Goal: Transaction & Acquisition: Book appointment/travel/reservation

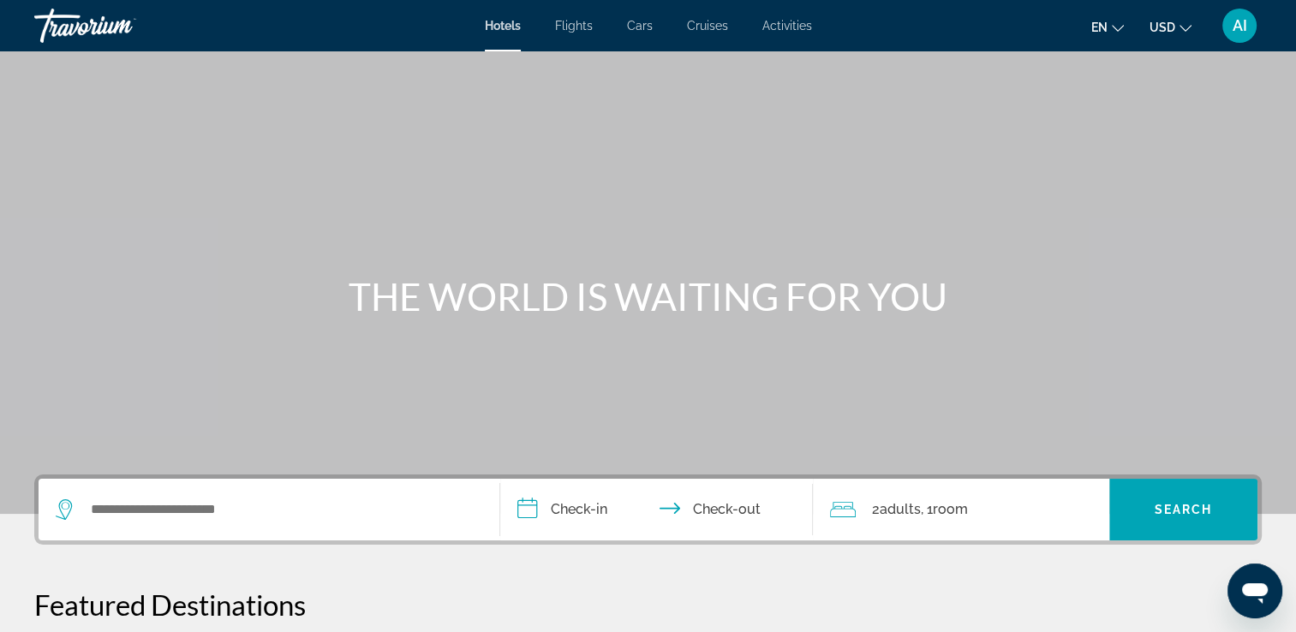
click at [723, 27] on span "Cruises" at bounding box center [707, 26] width 41 height 14
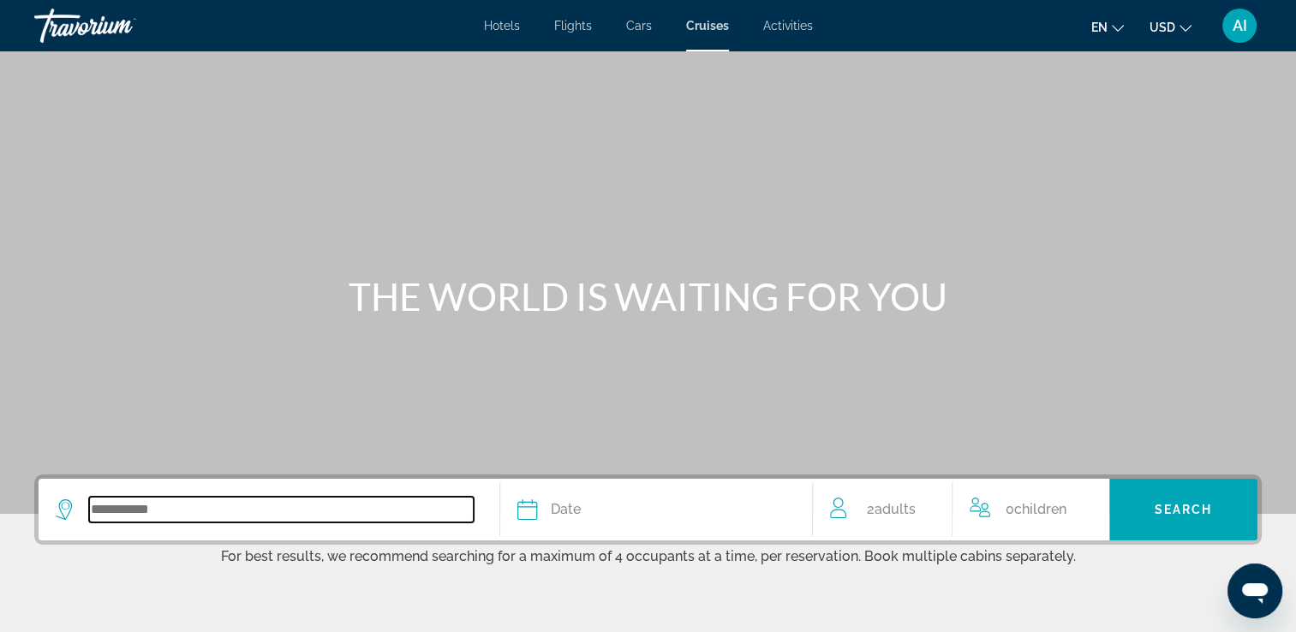
click at [289, 514] on input "Search widget" at bounding box center [281, 510] width 385 height 26
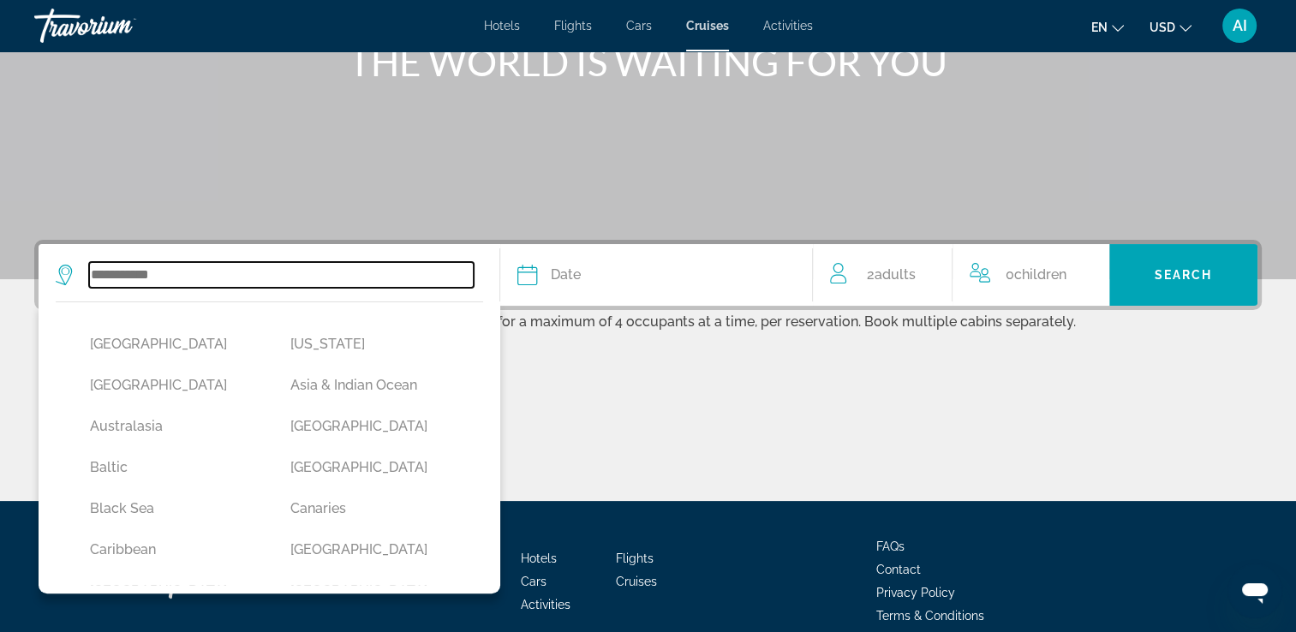
scroll to position [312, 0]
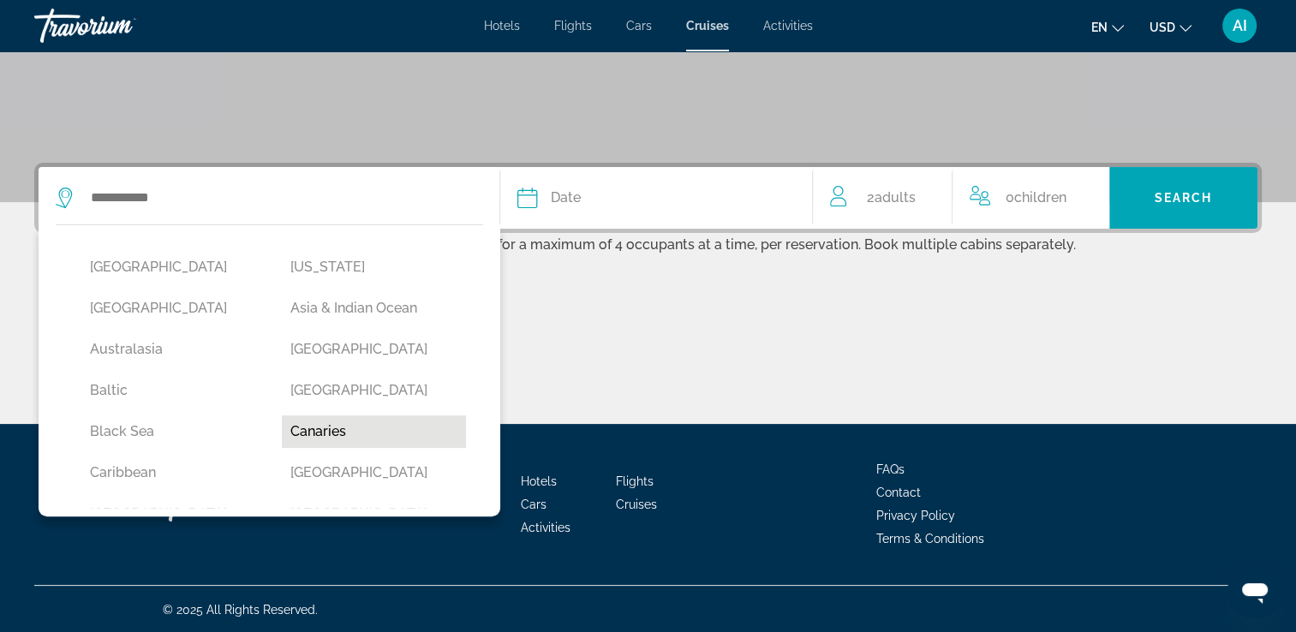
click at [329, 426] on button "Canaries" at bounding box center [373, 431] width 183 height 33
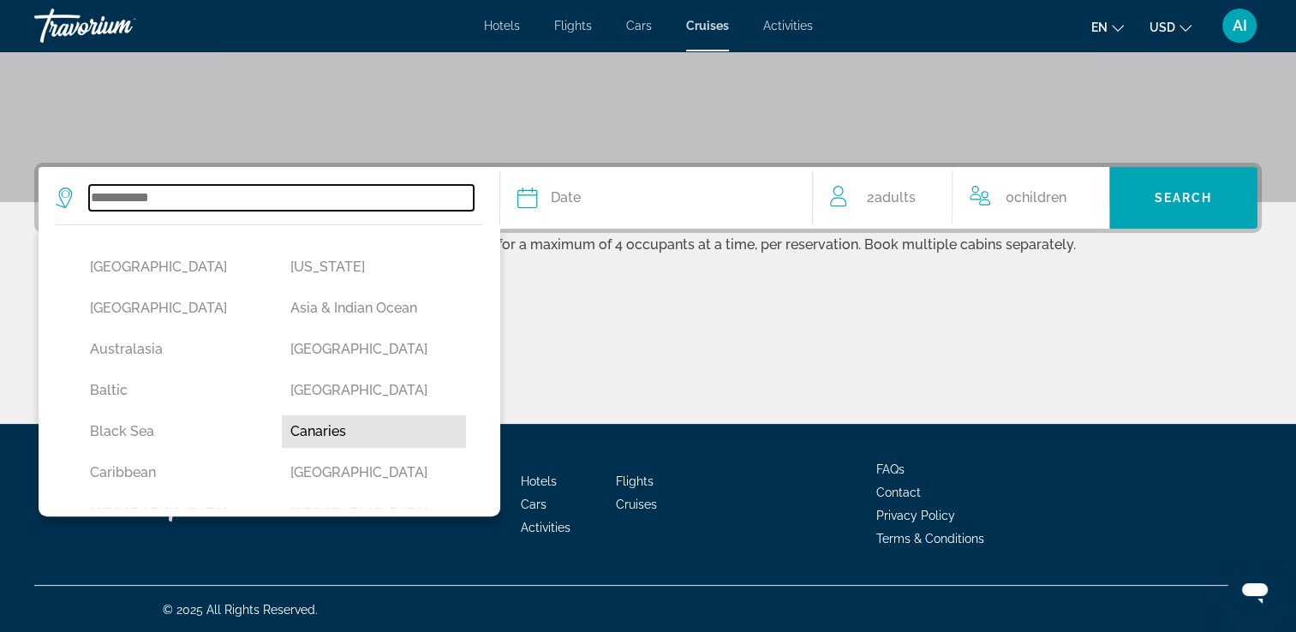
type input "********"
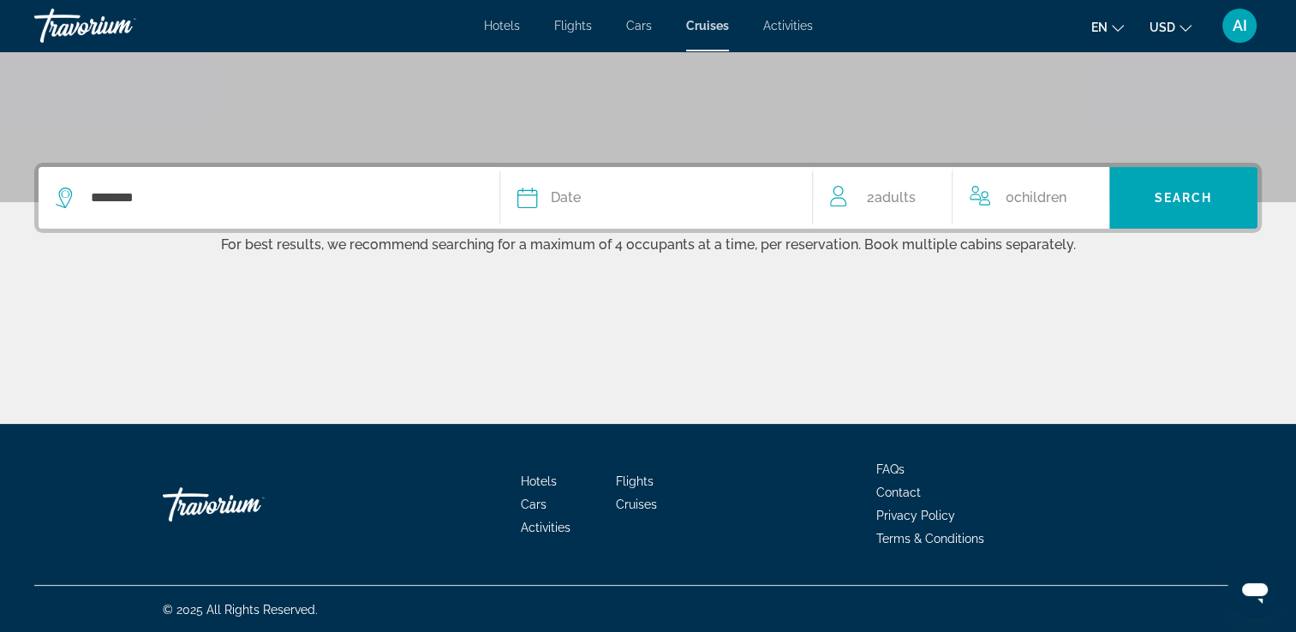
click at [634, 204] on div "Date" at bounding box center [656, 198] width 278 height 24
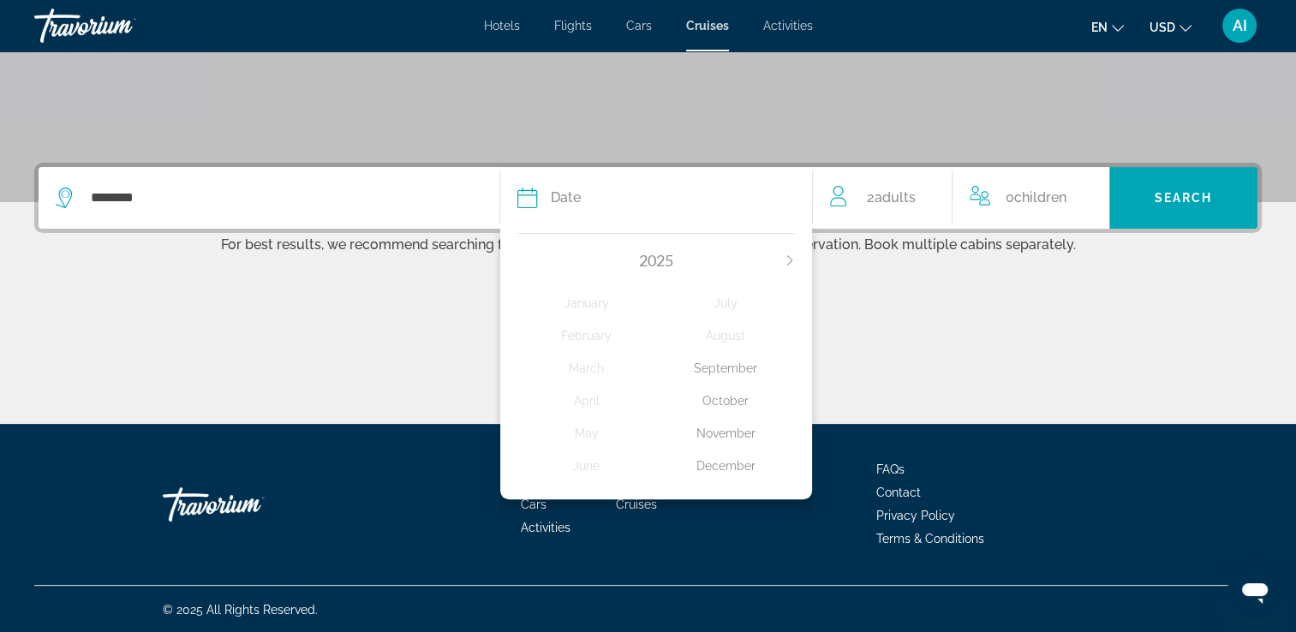
click at [716, 468] on div "December" at bounding box center [725, 466] width 139 height 31
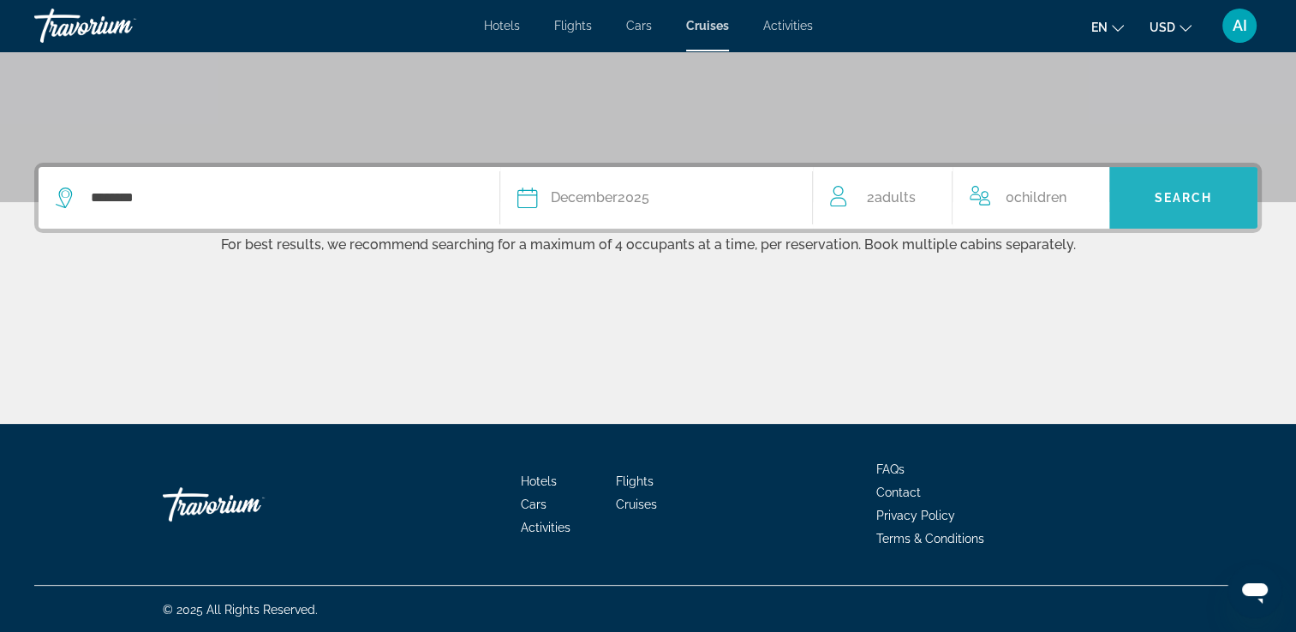
click at [1213, 200] on span "Search widget" at bounding box center [1183, 197] width 148 height 41
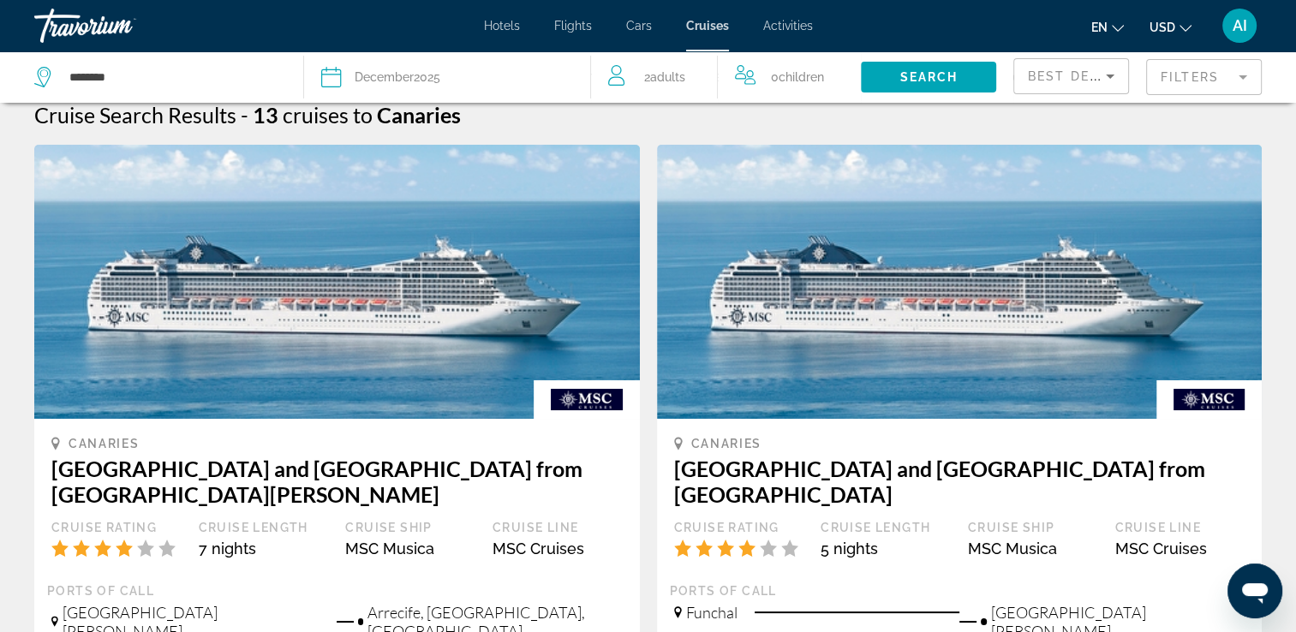
scroll to position [14, 0]
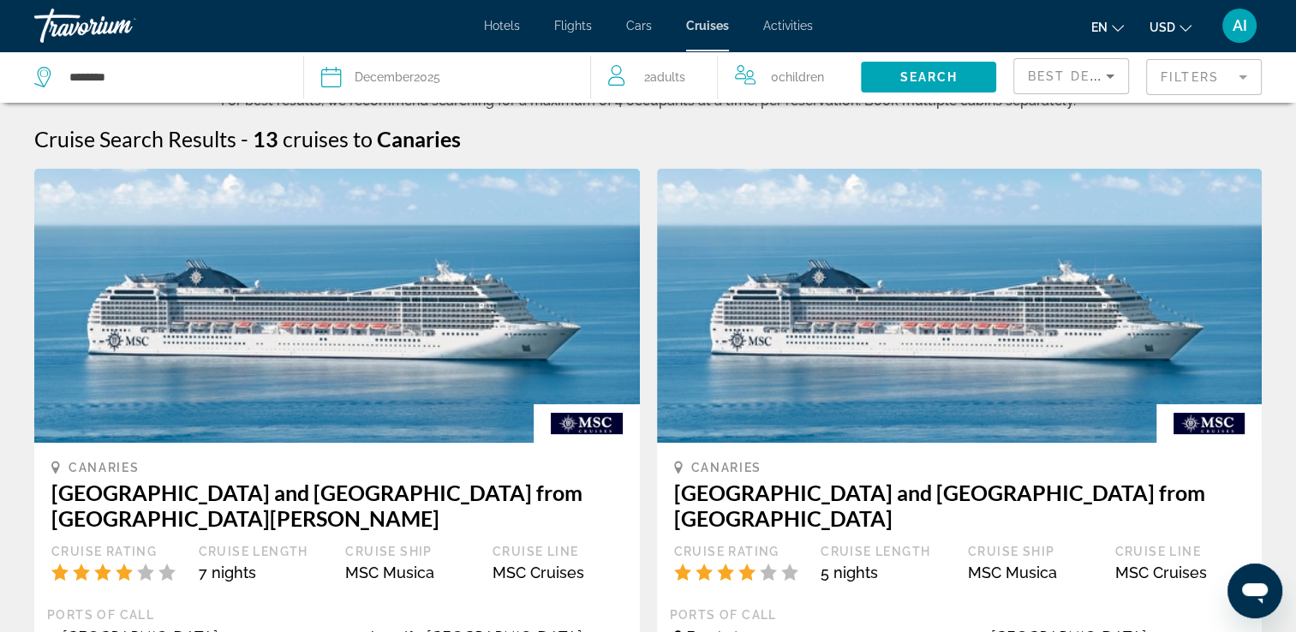
click at [554, 27] on span "Flights" at bounding box center [573, 26] width 38 height 14
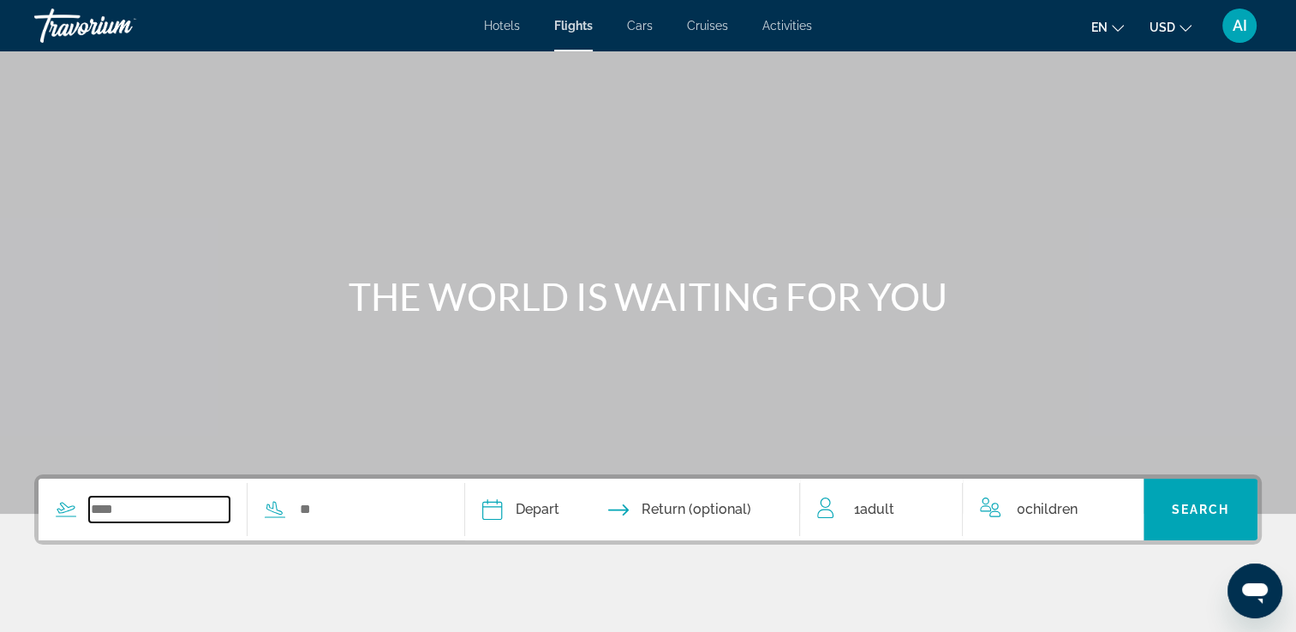
click at [154, 506] on input "Search widget" at bounding box center [159, 510] width 140 height 26
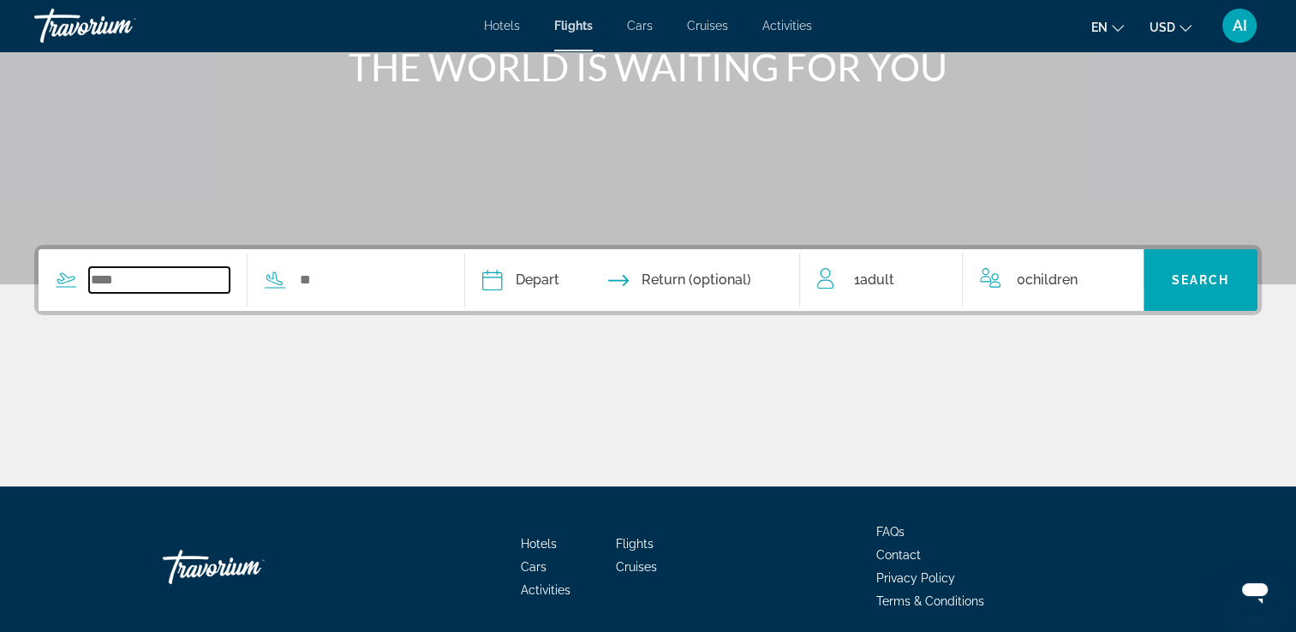
scroll to position [293, 0]
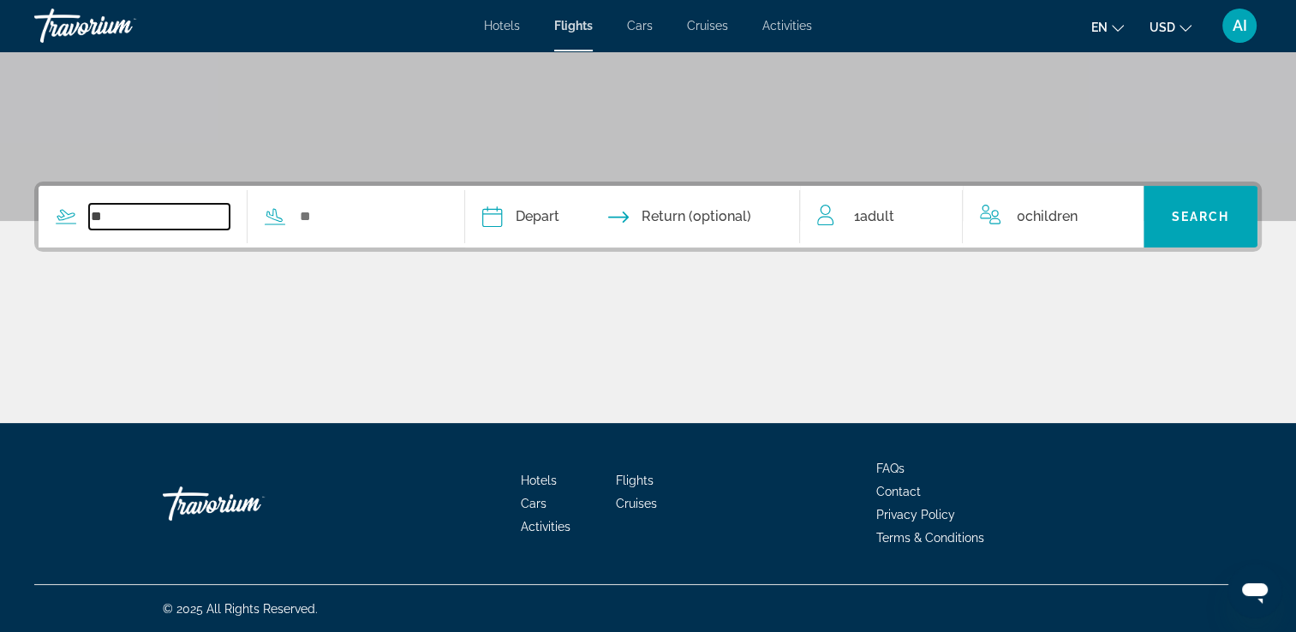
type input "*"
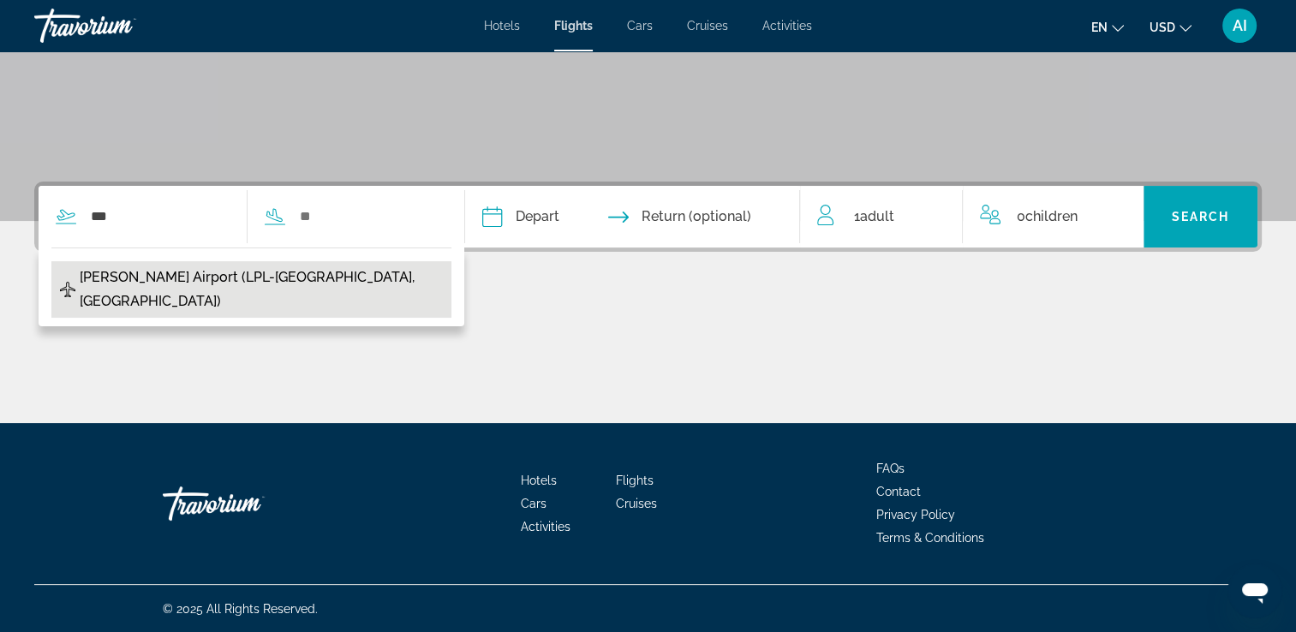
click at [220, 276] on span "John Lennon Airport (LPL-Liverpool, GB)" at bounding box center [261, 290] width 363 height 48
type input "**********"
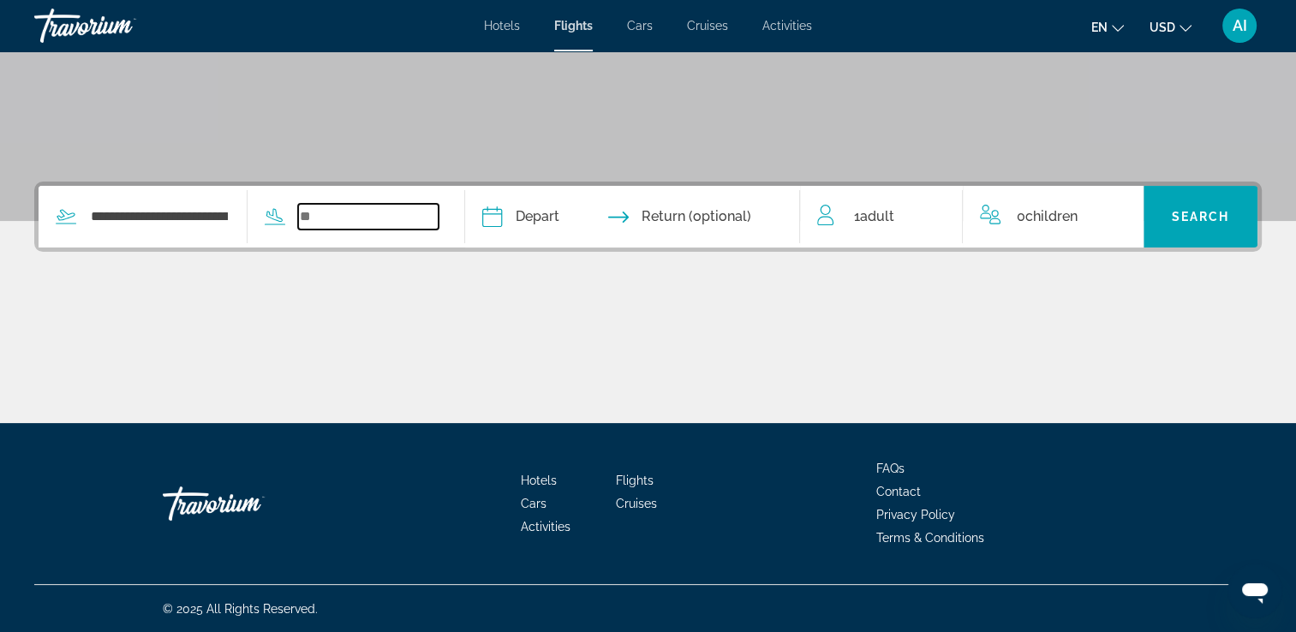
click at [386, 216] on input "Search widget" at bounding box center [368, 217] width 140 height 26
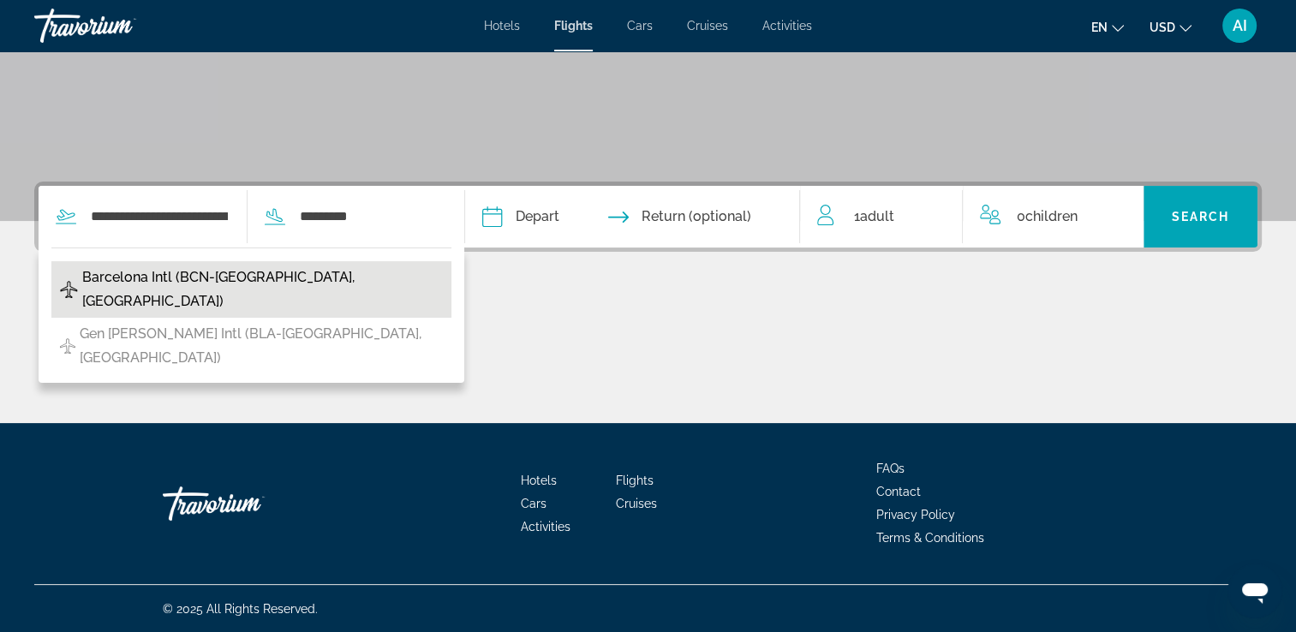
click at [329, 276] on button "Barcelona Intl (BCN-Barcelona, Spain)" at bounding box center [251, 289] width 400 height 57
type input "**********"
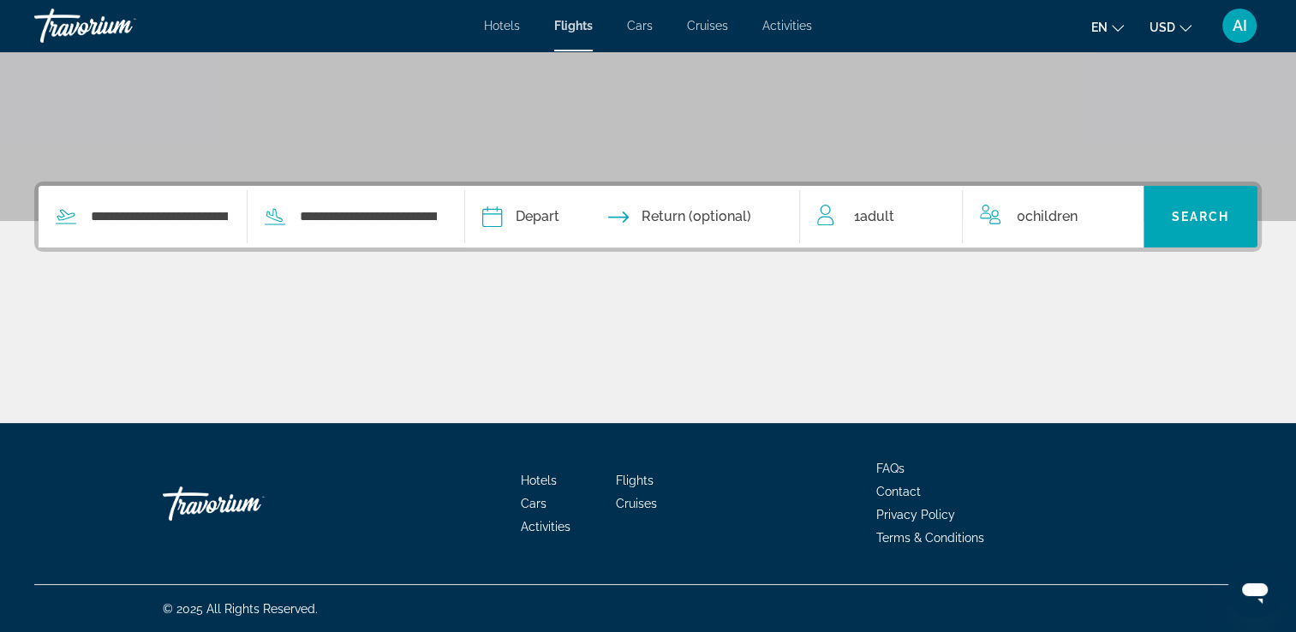
click at [569, 212] on input "Depart date" at bounding box center [561, 219] width 166 height 67
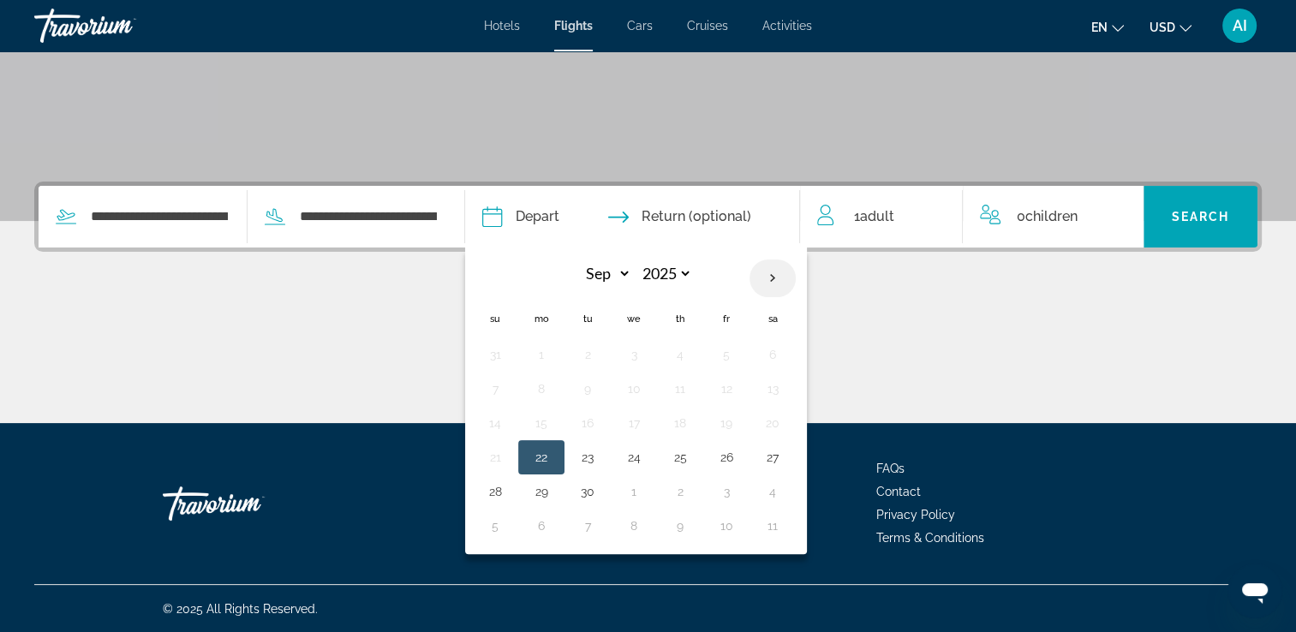
click at [796, 276] on th "Next month" at bounding box center [773, 279] width 46 height 38
select select "*"
click at [648, 417] on button "15" at bounding box center [633, 423] width 27 height 24
type input "**********"
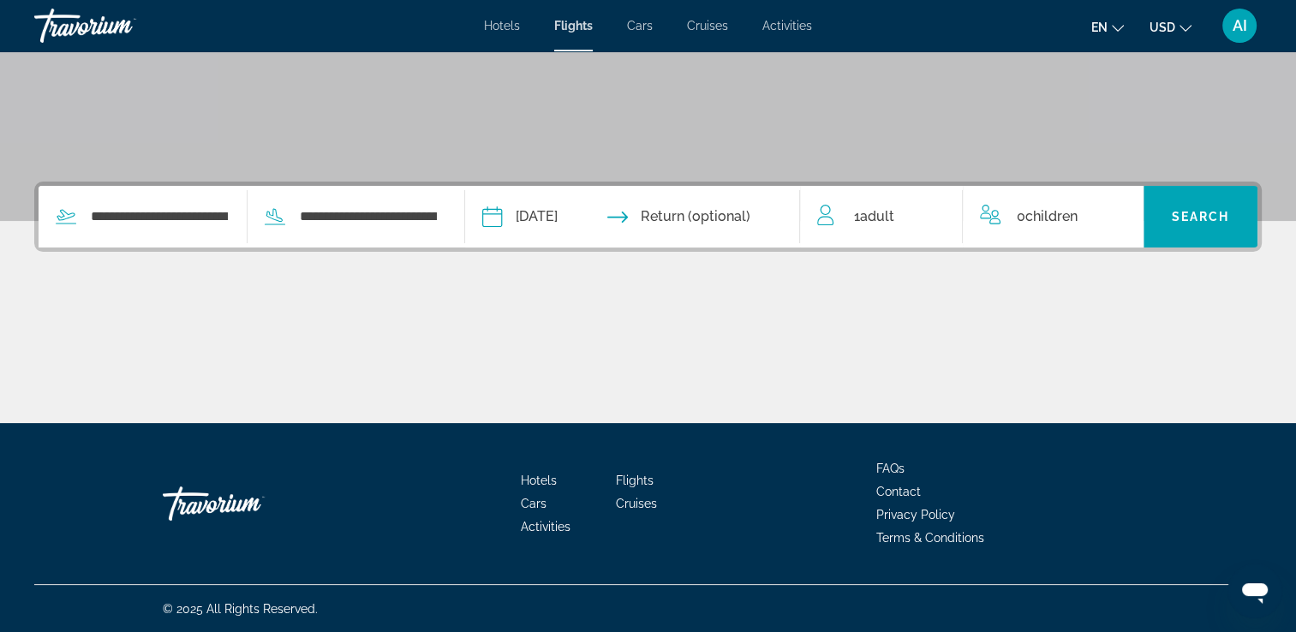
click at [905, 216] on div "1 Adult Adults" at bounding box center [889, 217] width 145 height 24
click at [936, 211] on icon "Increment adults" at bounding box center [936, 213] width 15 height 21
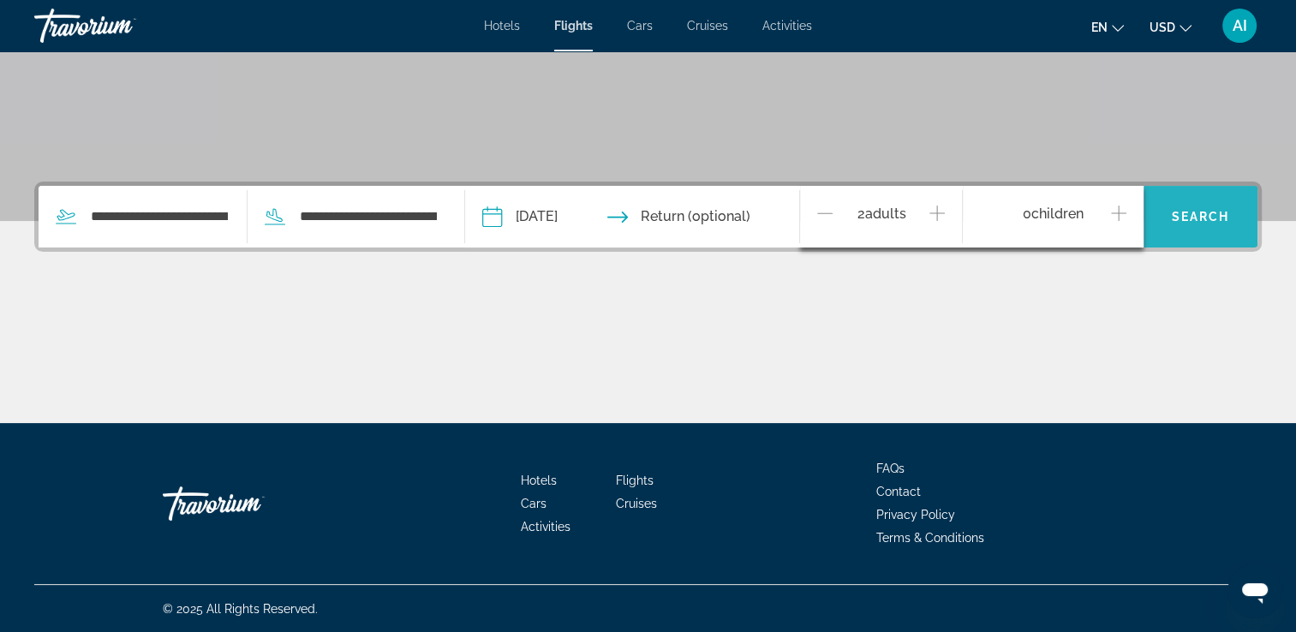
click at [1175, 212] on span "Search" at bounding box center [1200, 217] width 58 height 14
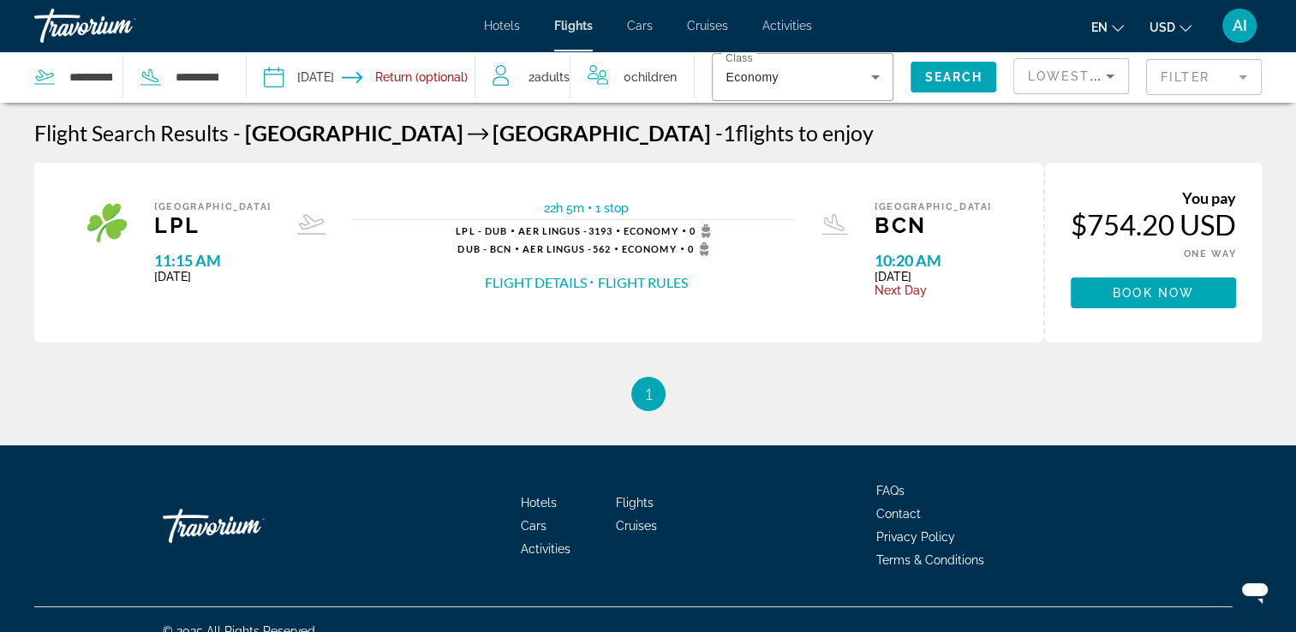
click at [493, 18] on div "Hotels Flights Cars Cruises Activities Hotels Flights Cars Cruises Activities e…" at bounding box center [648, 25] width 1296 height 45
click at [495, 20] on span "Hotels" at bounding box center [502, 26] width 36 height 14
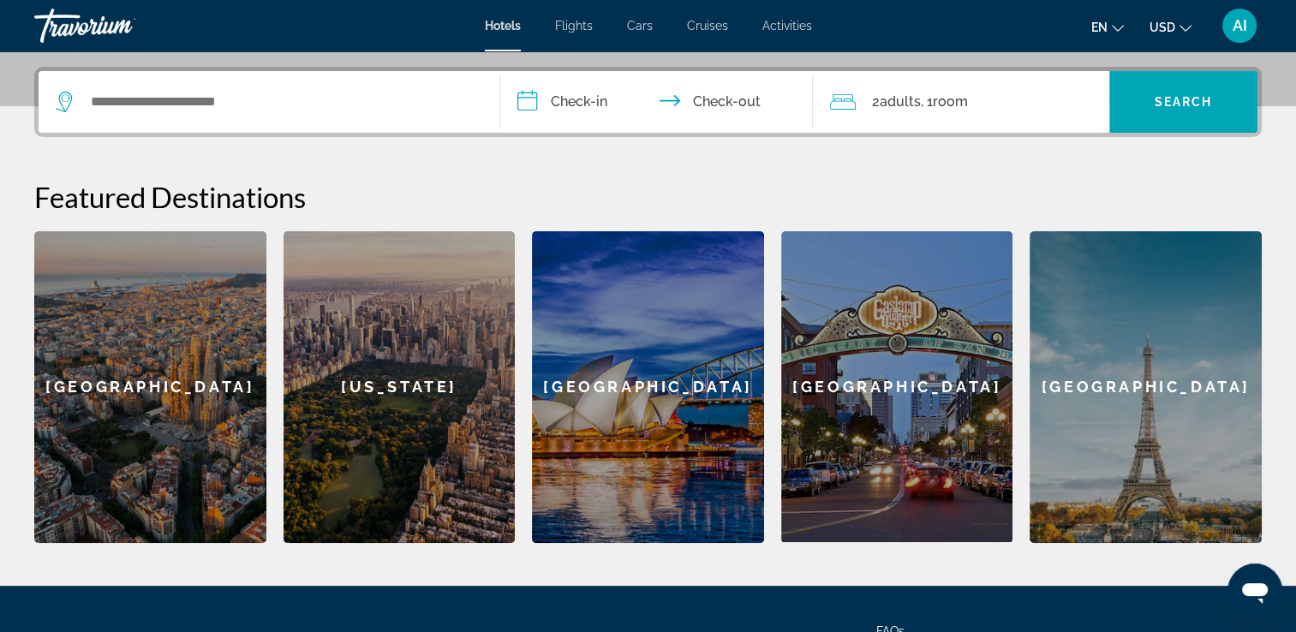
scroll to position [158, 0]
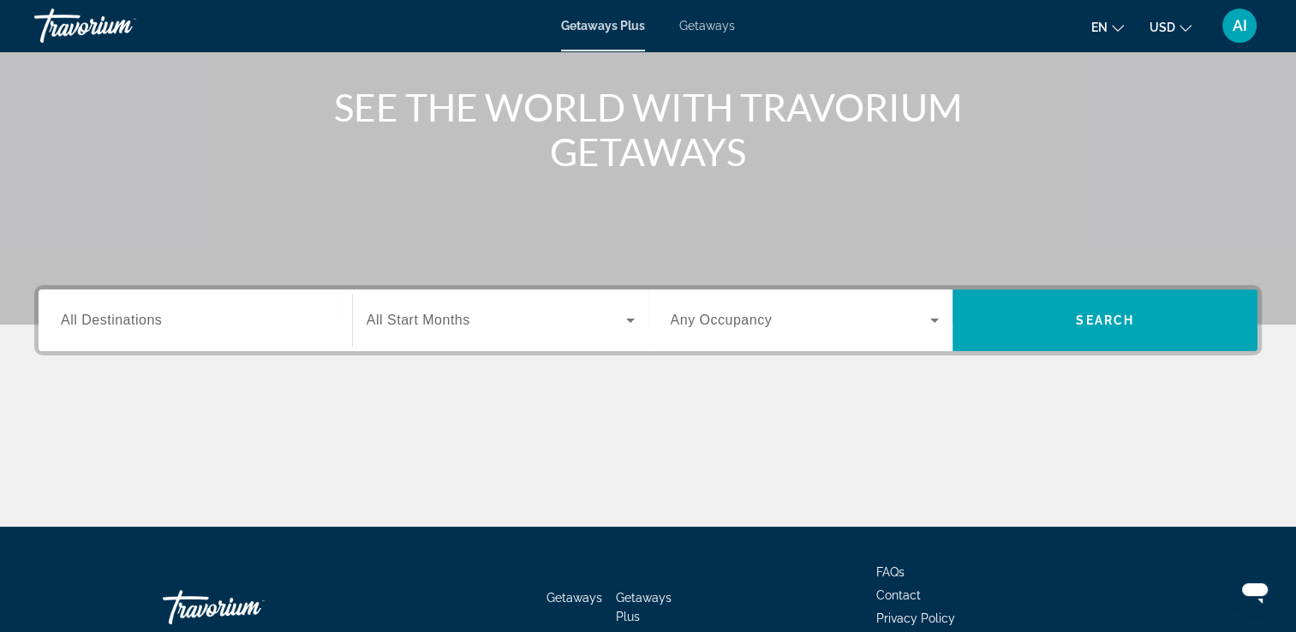
scroll to position [193, 0]
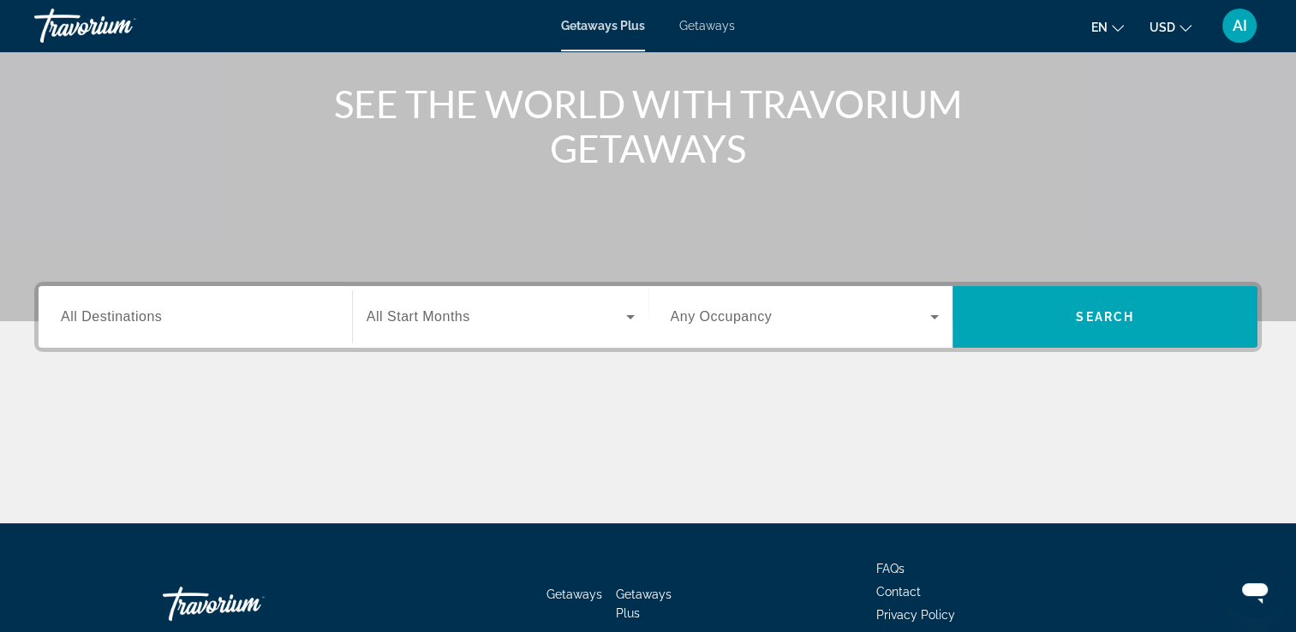
click at [154, 328] on div "Search widget" at bounding box center [195, 317] width 269 height 49
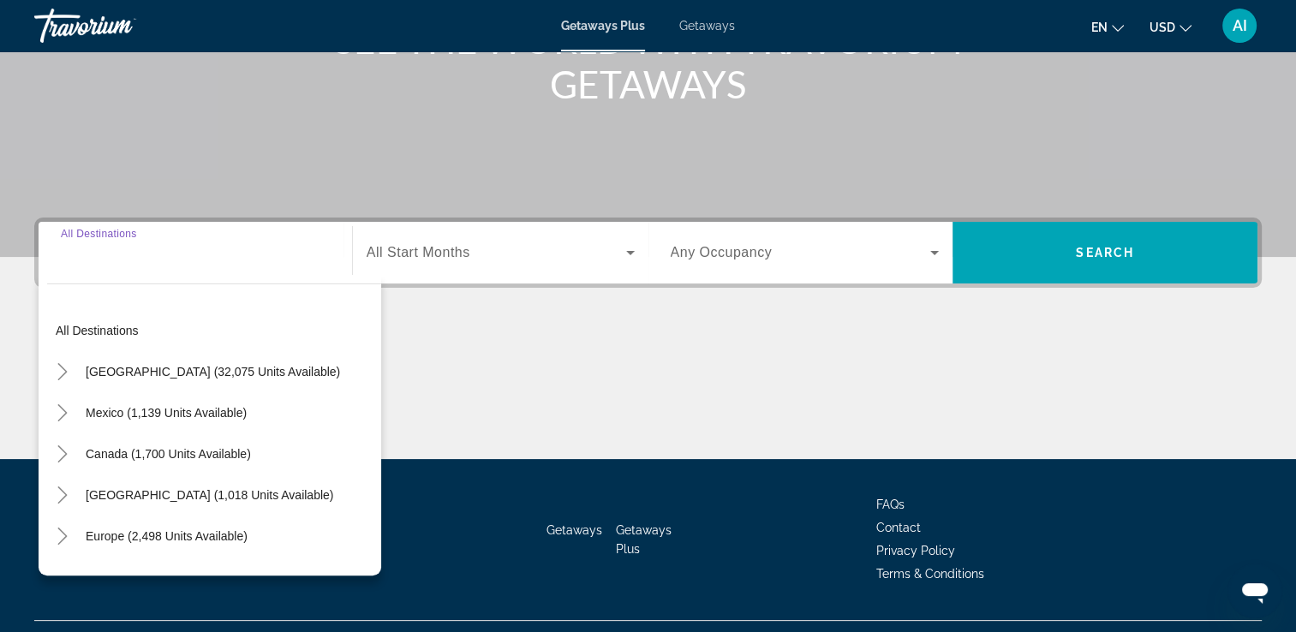
scroll to position [293, 0]
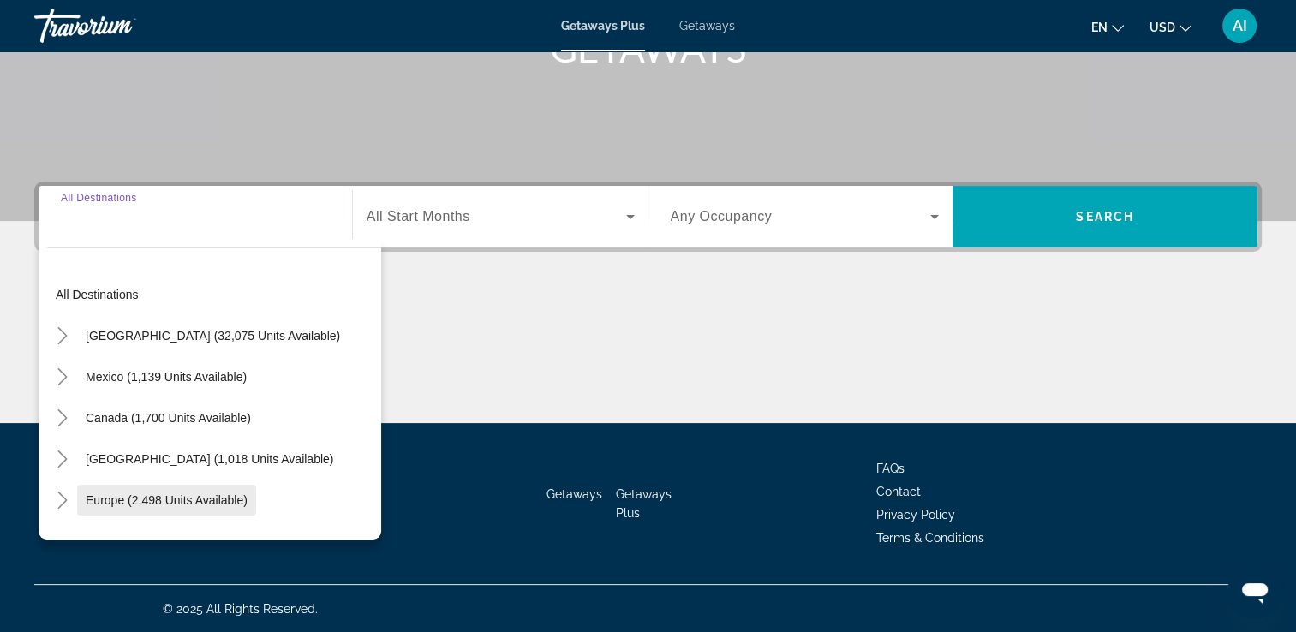
click at [182, 503] on span "Europe (2,498 units available)" at bounding box center [167, 500] width 162 height 14
type input "**********"
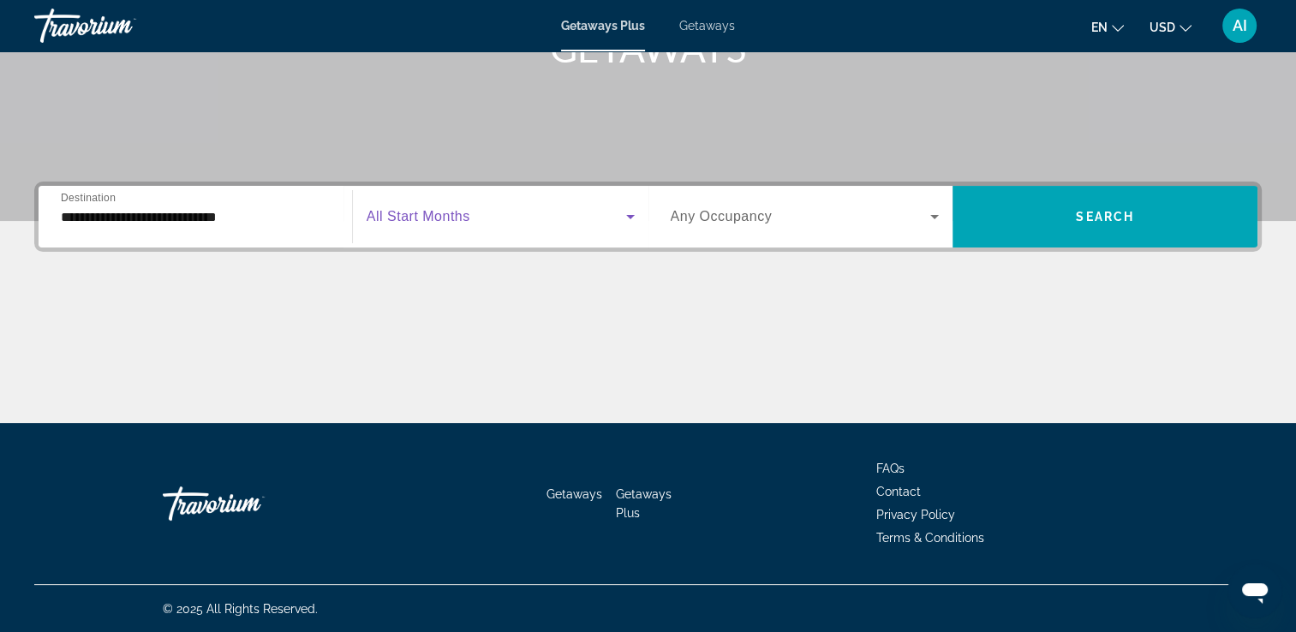
click at [490, 211] on span "Search widget" at bounding box center [497, 216] width 260 height 21
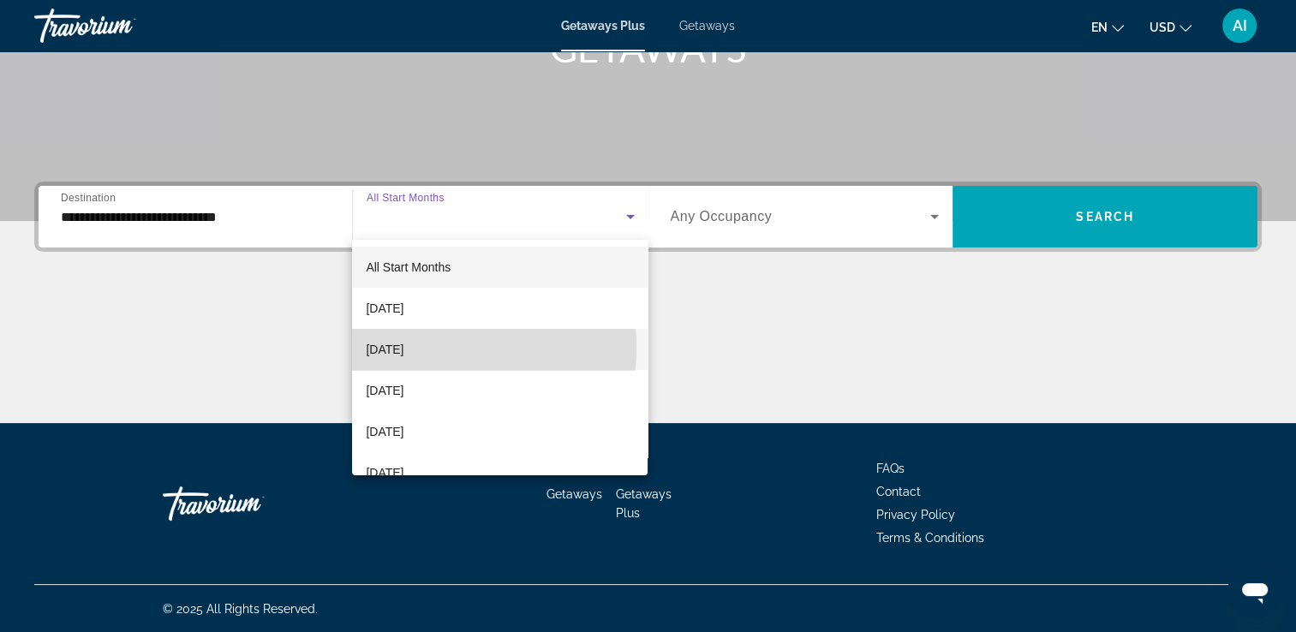
click at [403, 347] on span "October 2025" at bounding box center [385, 349] width 38 height 21
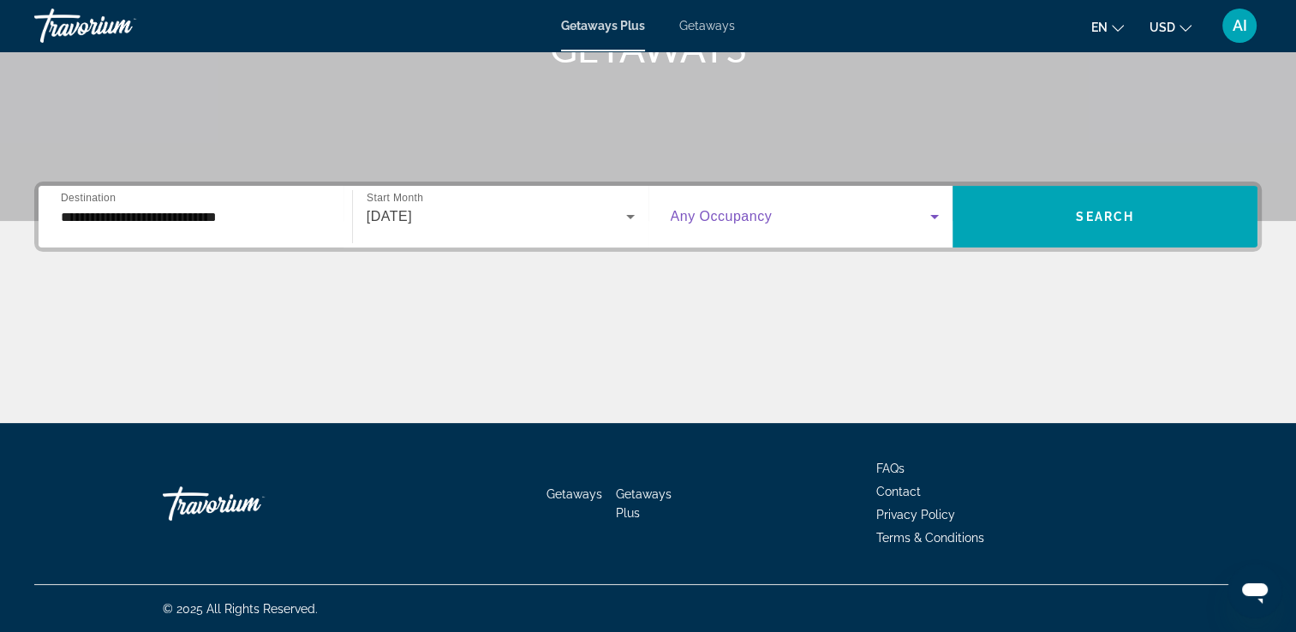
click at [894, 218] on span "Search widget" at bounding box center [801, 216] width 260 height 21
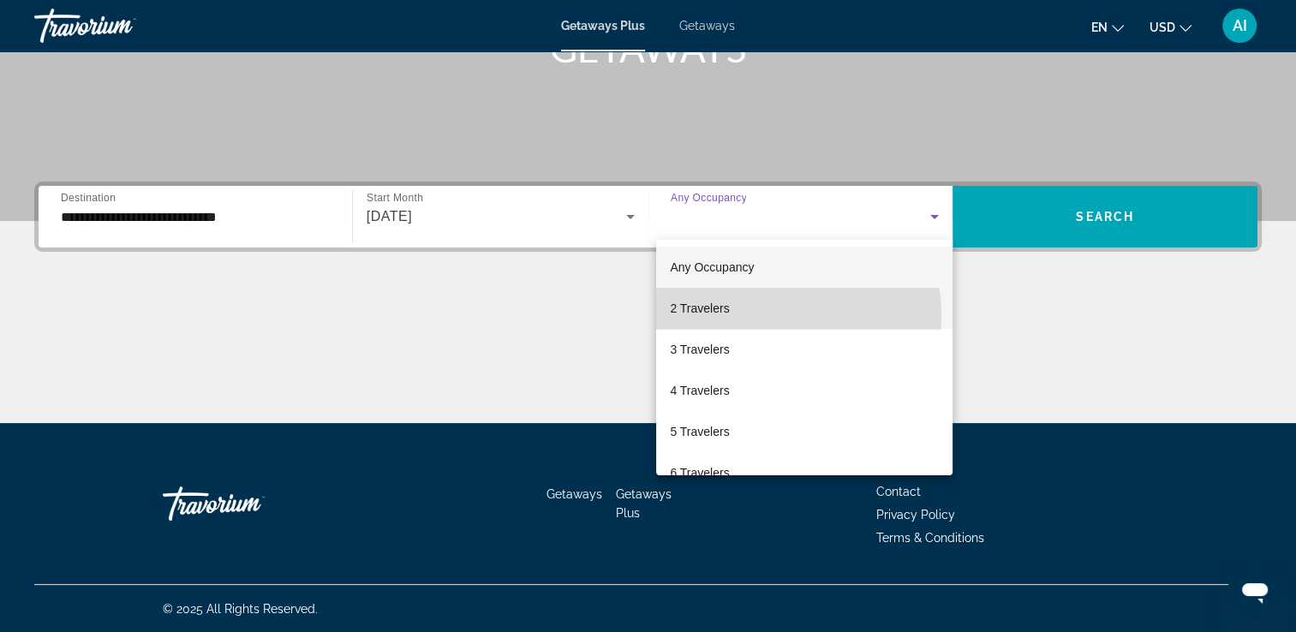
click at [747, 317] on mat-option "2 Travelers" at bounding box center [804, 308] width 296 height 41
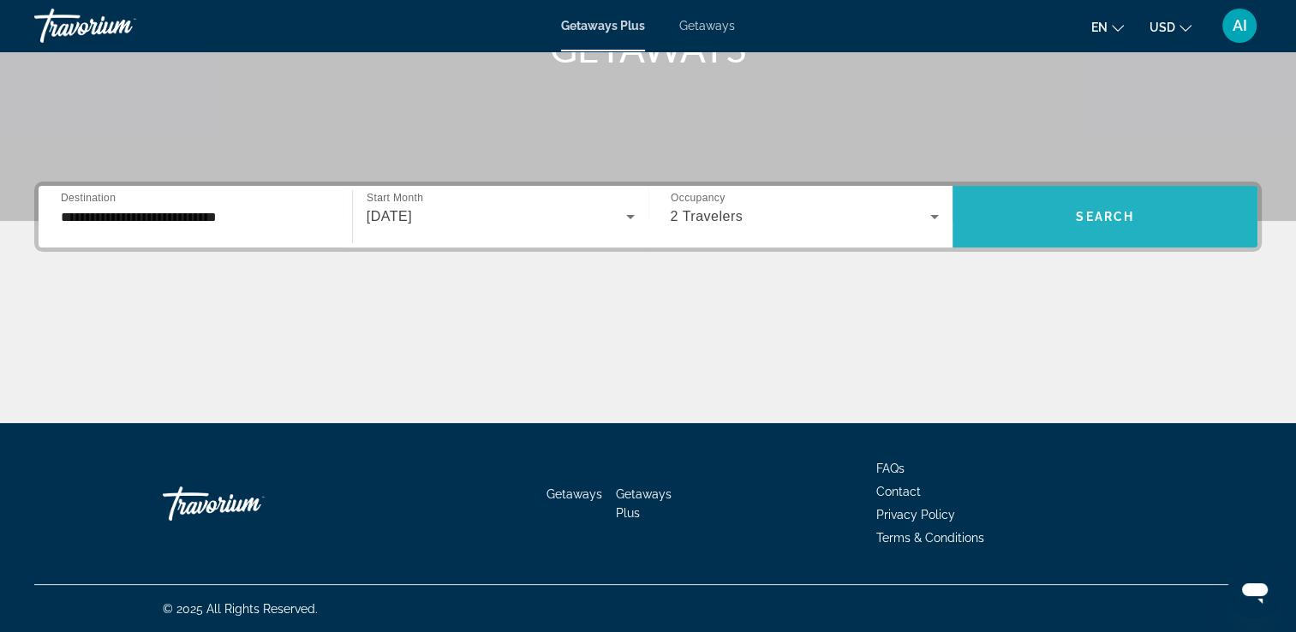
click at [1114, 202] on span "Search widget" at bounding box center [1105, 216] width 305 height 41
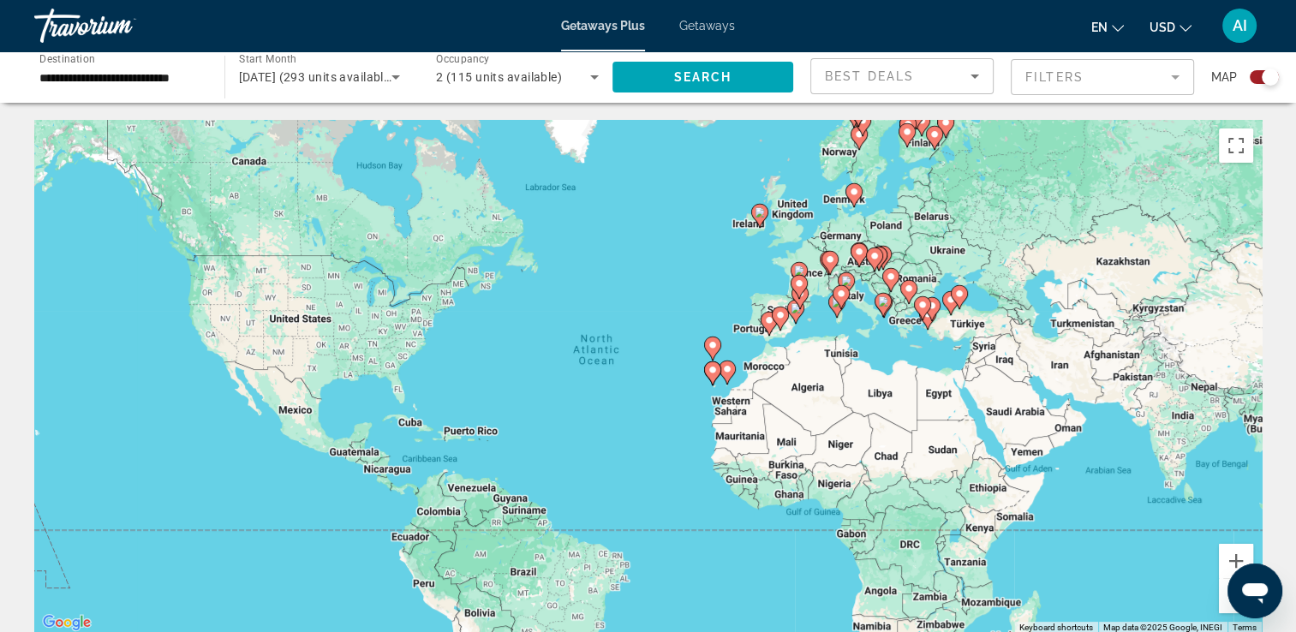
click at [1183, 24] on icon "Change currency" at bounding box center [1186, 28] width 12 height 12
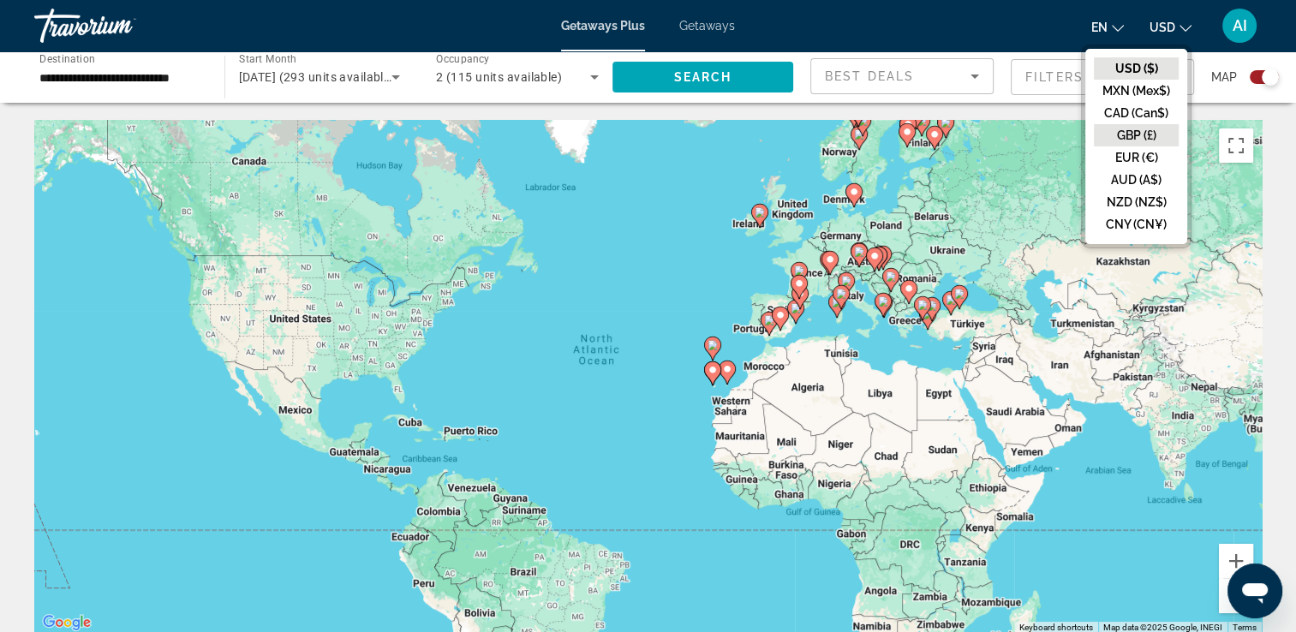
click at [1151, 135] on button "GBP (£)" at bounding box center [1136, 135] width 85 height 22
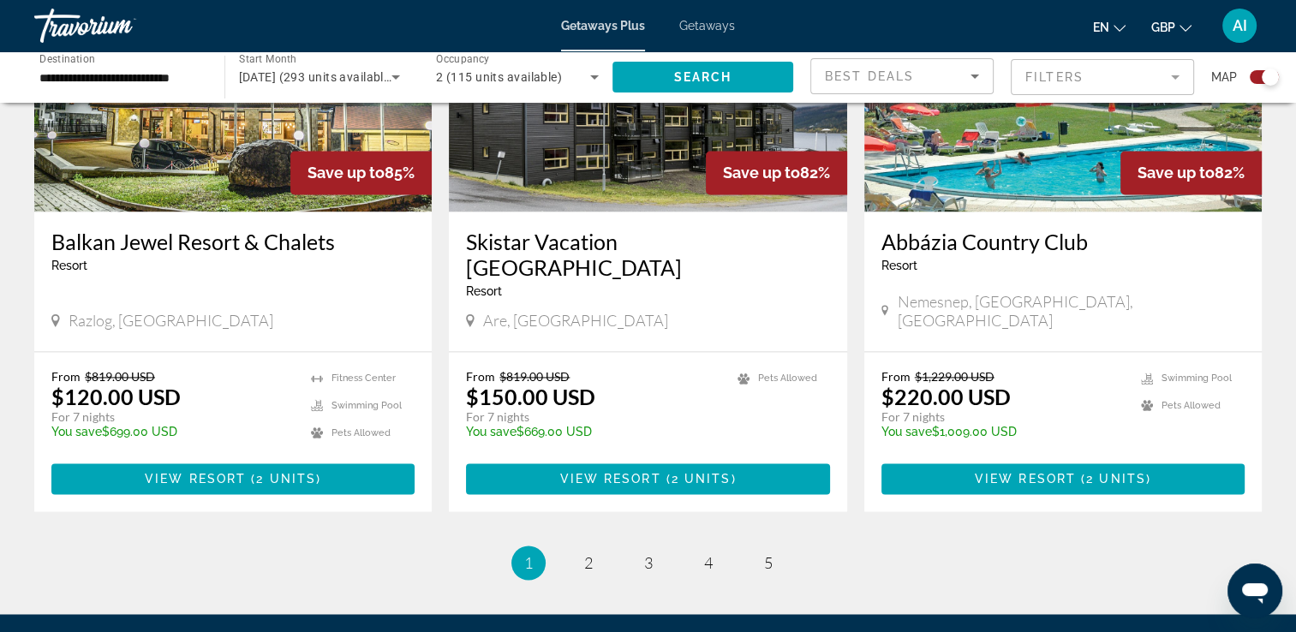
scroll to position [2669, 0]
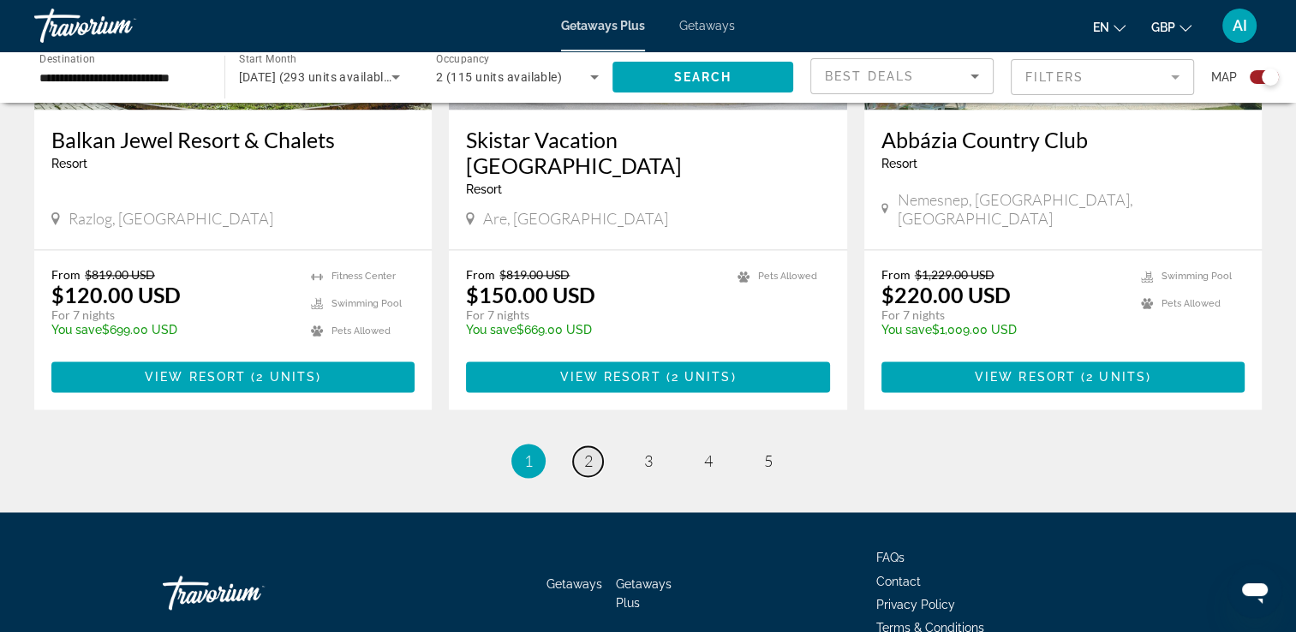
click at [589, 446] on link "page 2" at bounding box center [588, 461] width 30 height 30
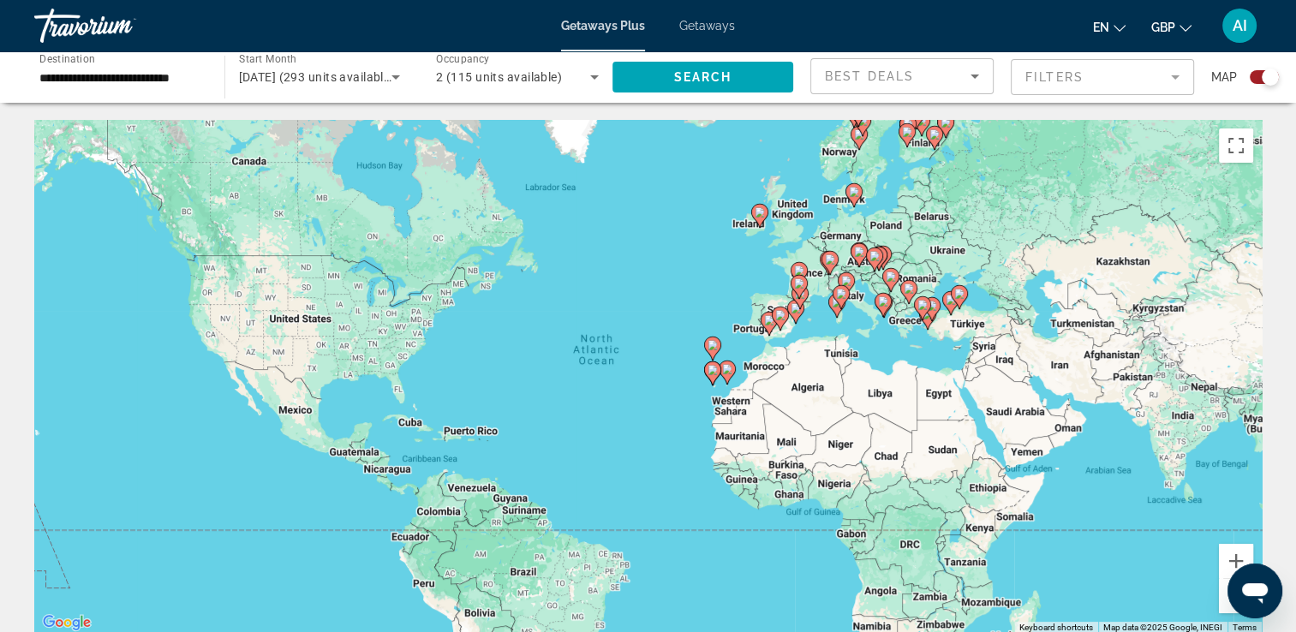
click at [785, 217] on div "To activate drag with keyboard, press Alt + Enter. Once in keyboard drag state,…" at bounding box center [648, 377] width 1228 height 514
click at [1222, 560] on button "Zoom in" at bounding box center [1236, 561] width 34 height 34
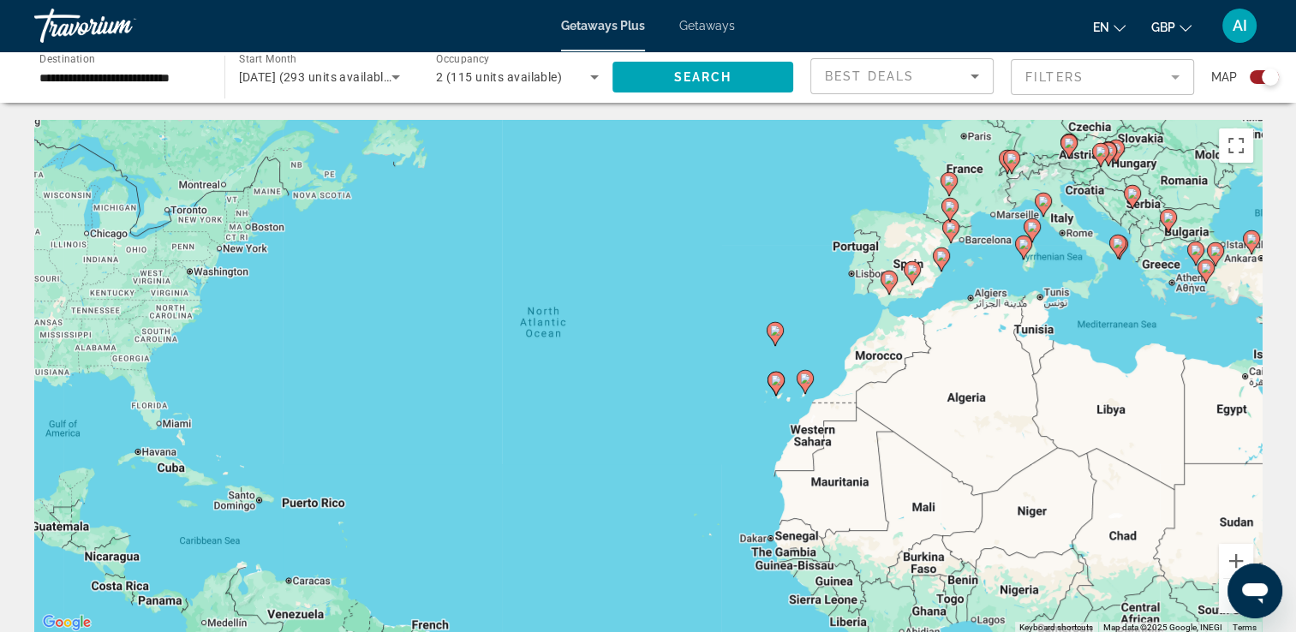
click at [888, 279] on image "Main content" at bounding box center [889, 279] width 10 height 10
type input "**********"
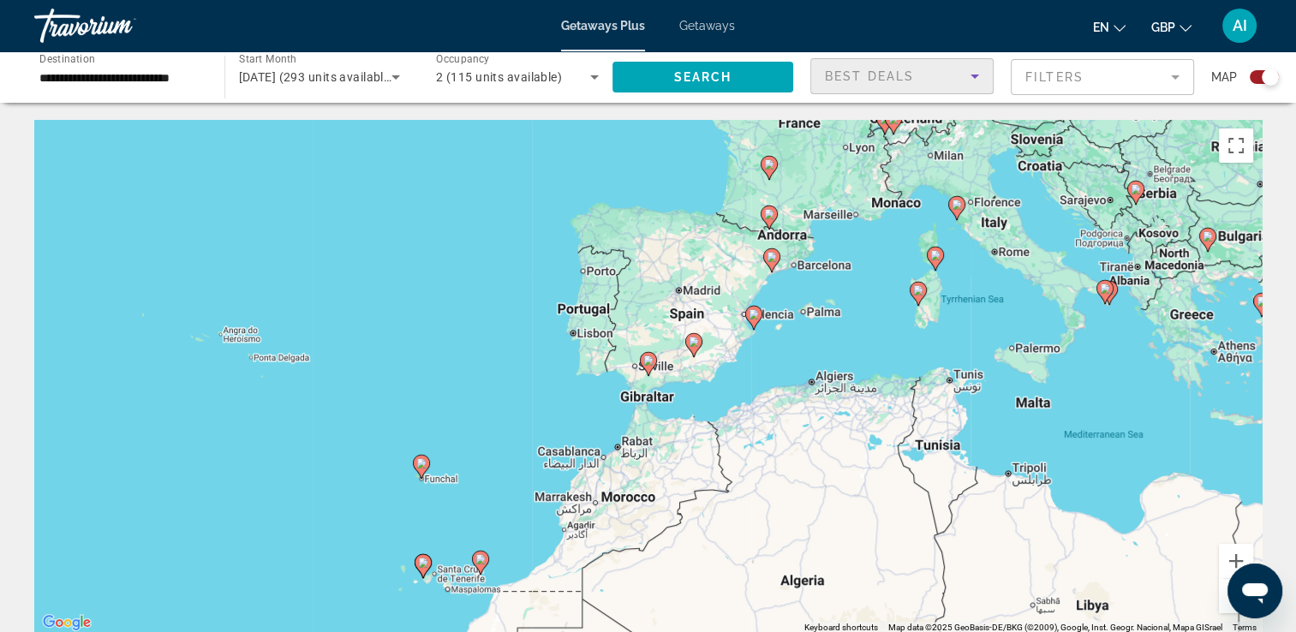
click at [966, 76] on icon "Sort by" at bounding box center [975, 76] width 21 height 21
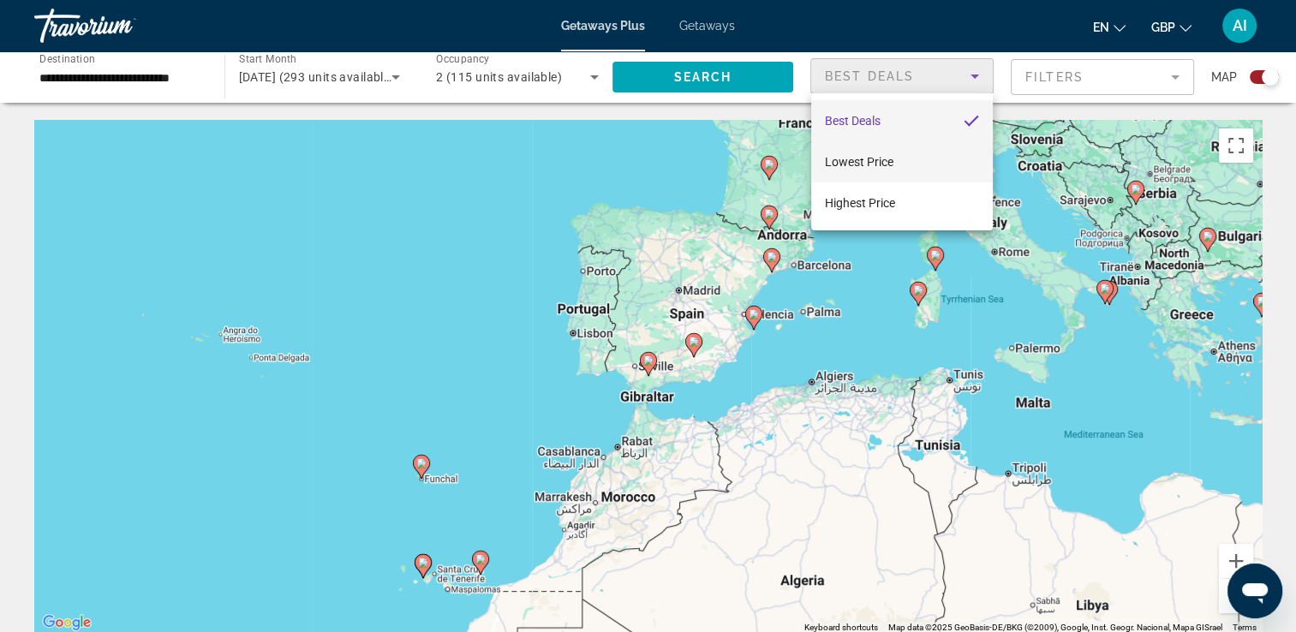
click at [890, 150] on mat-option "Lowest Price" at bounding box center [902, 161] width 182 height 41
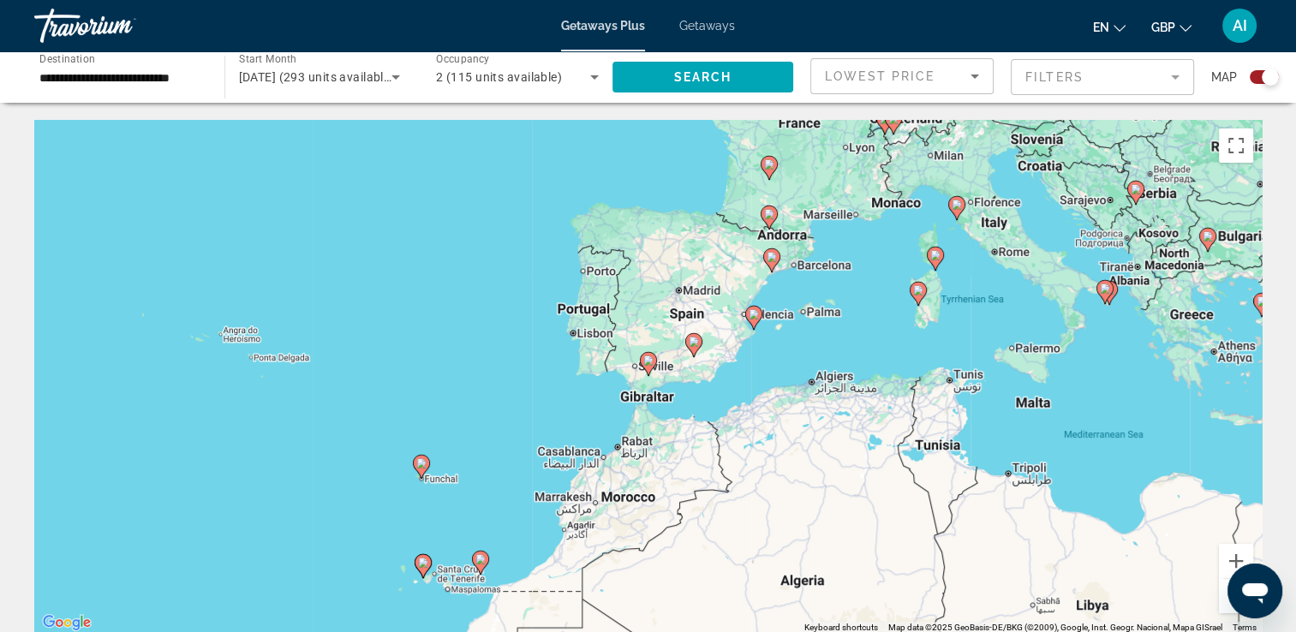
click at [1161, 77] on mat-form-field "Filters" at bounding box center [1102, 77] width 183 height 36
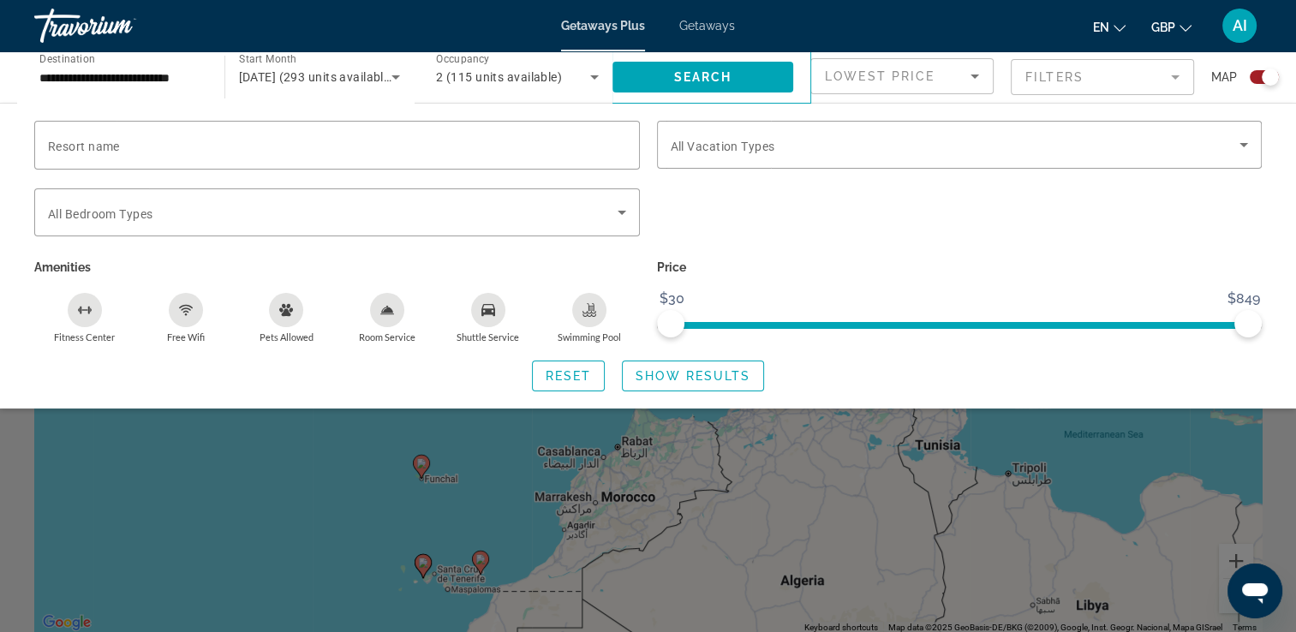
click at [1021, 488] on div "Search widget" at bounding box center [648, 444] width 1296 height 375
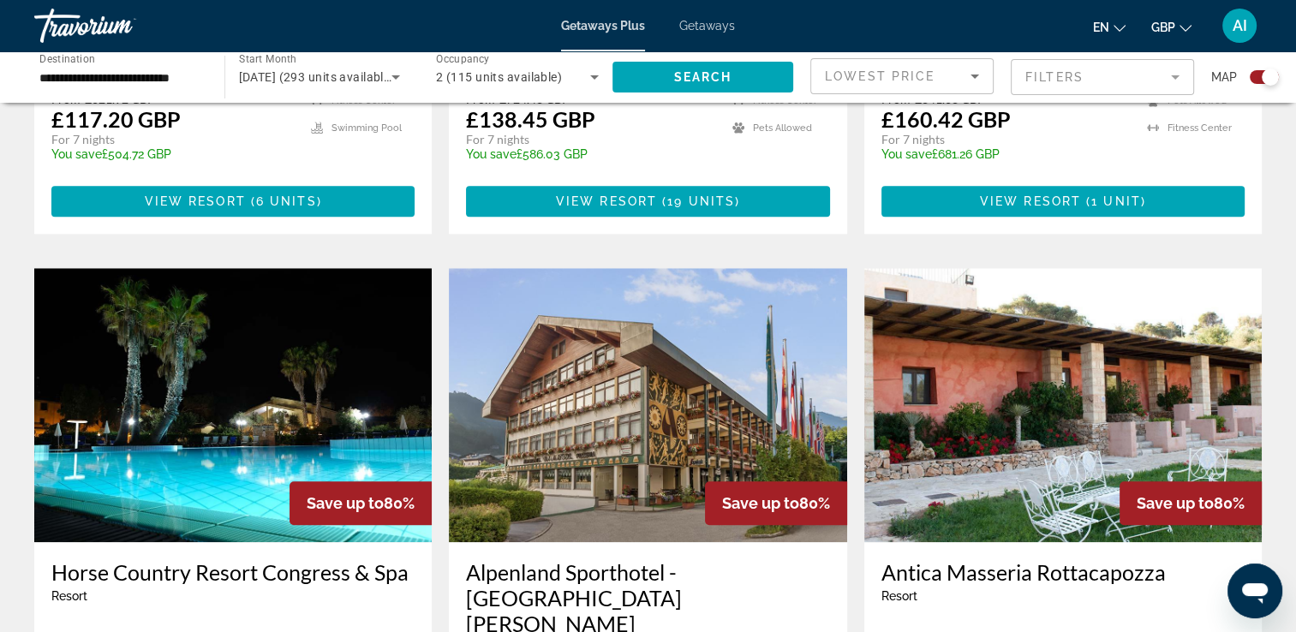
scroll to position [1696, 0]
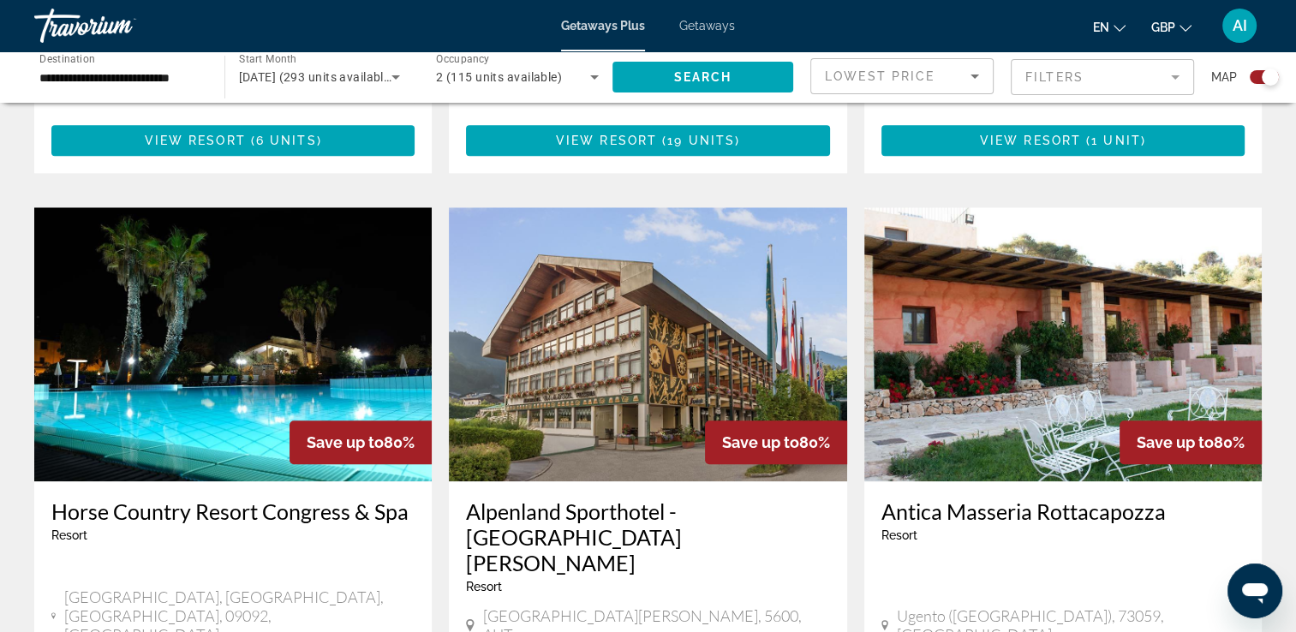
click at [620, 499] on h3 "Alpenland Sporthotel - St. Johann-im-Pongau" at bounding box center [647, 537] width 363 height 77
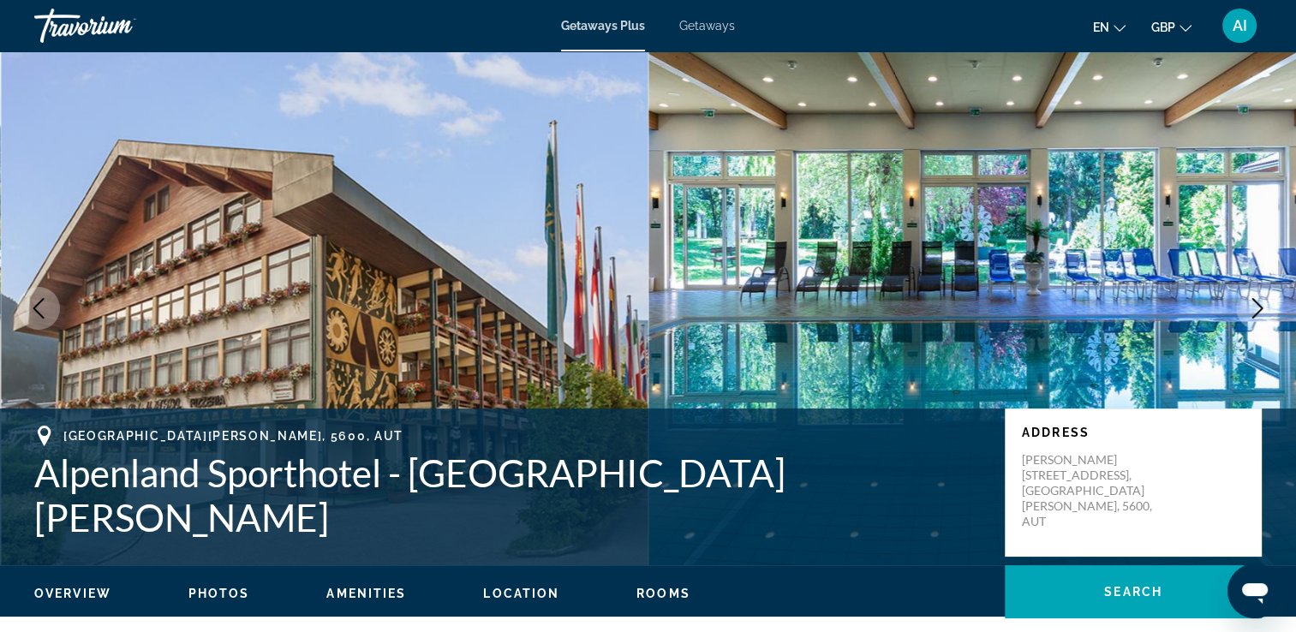
click at [1254, 312] on icon "Next image" at bounding box center [1257, 308] width 21 height 21
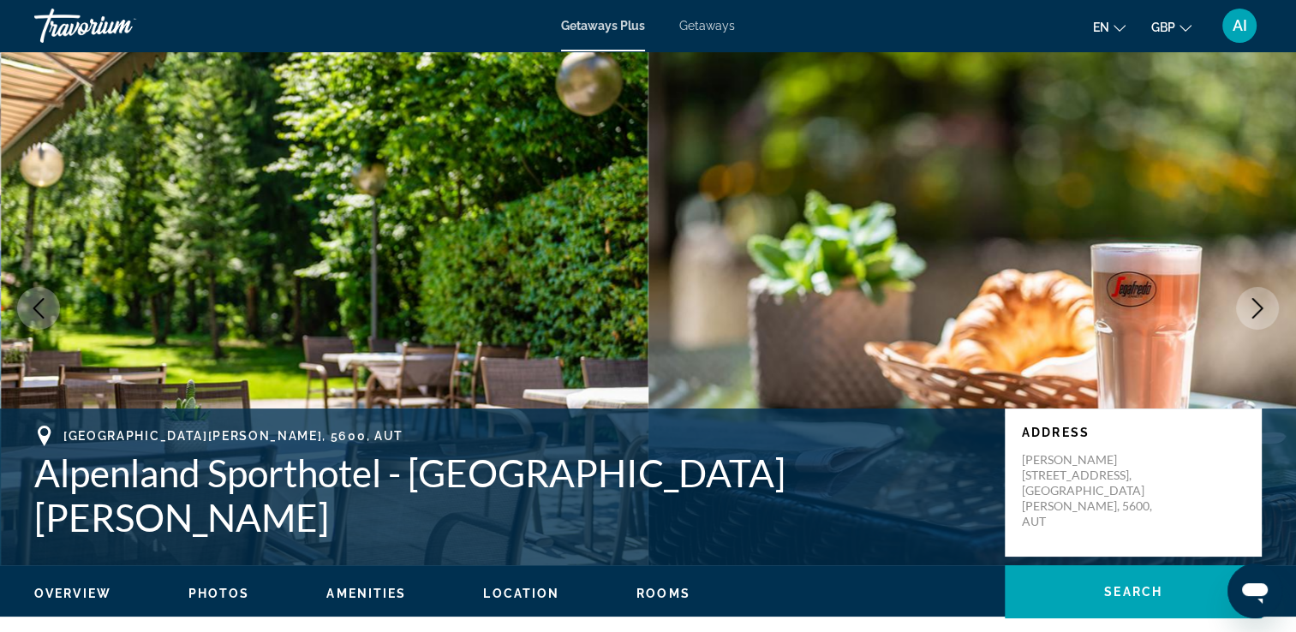
click at [1254, 312] on icon "Next image" at bounding box center [1257, 308] width 21 height 21
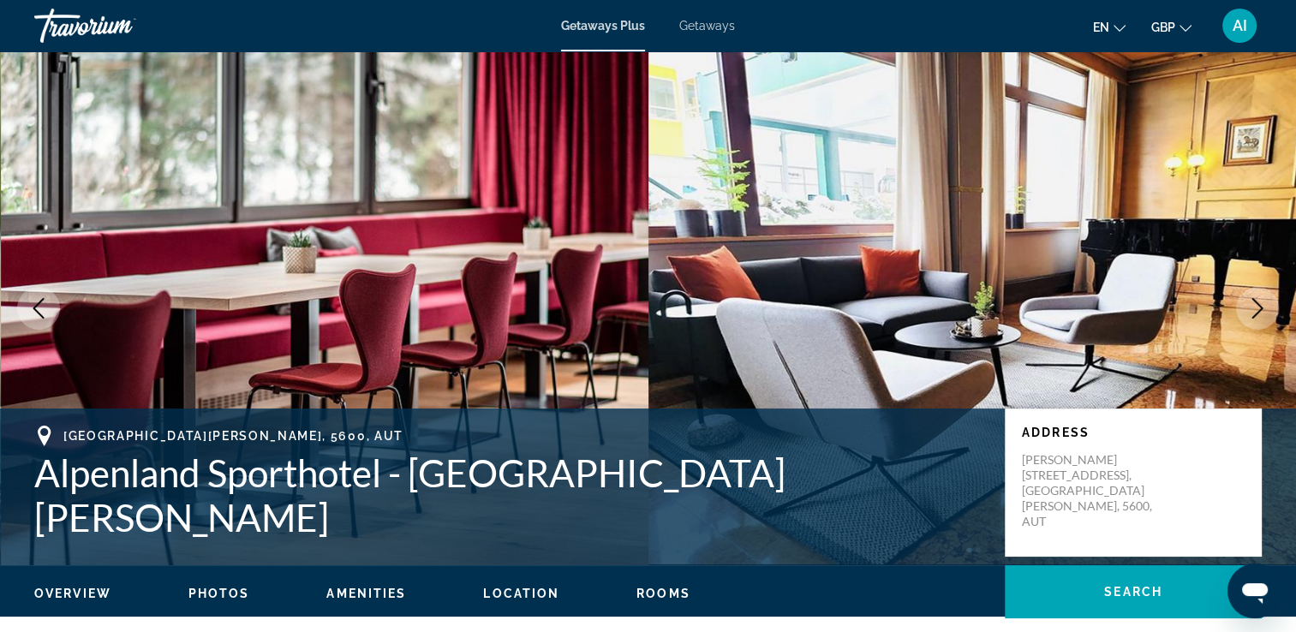
click at [1258, 302] on icon "Next image" at bounding box center [1257, 308] width 21 height 21
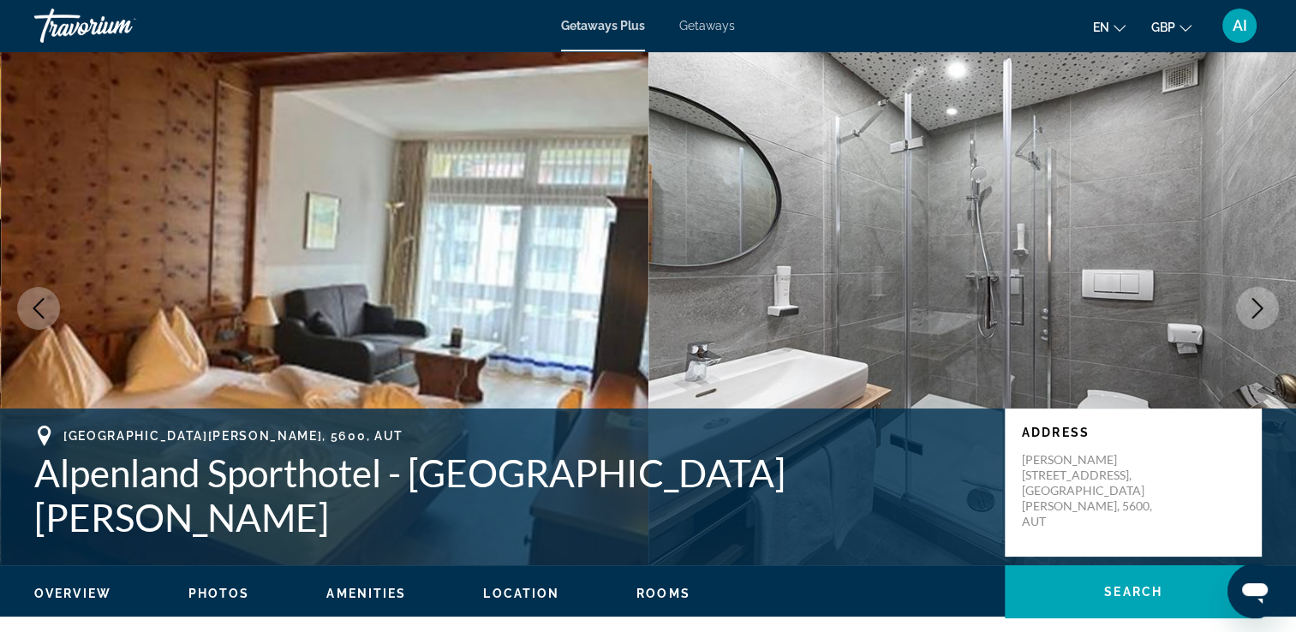
click at [1258, 302] on icon "Next image" at bounding box center [1257, 308] width 21 height 21
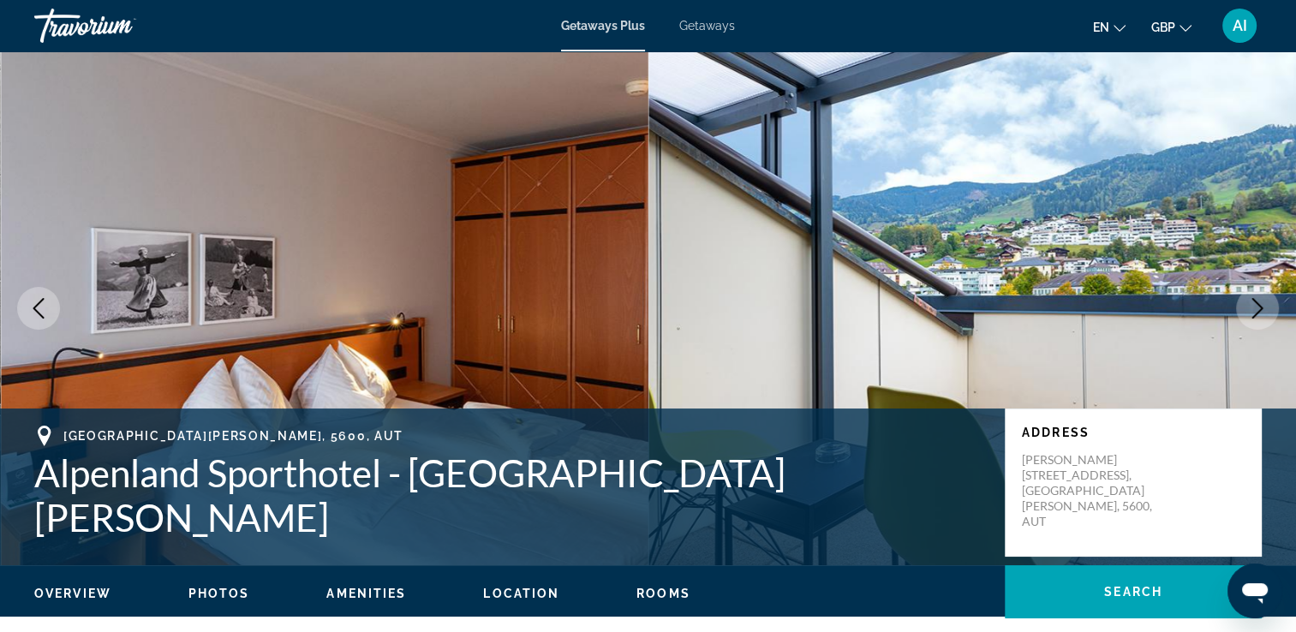
click at [1258, 302] on icon "Next image" at bounding box center [1257, 308] width 21 height 21
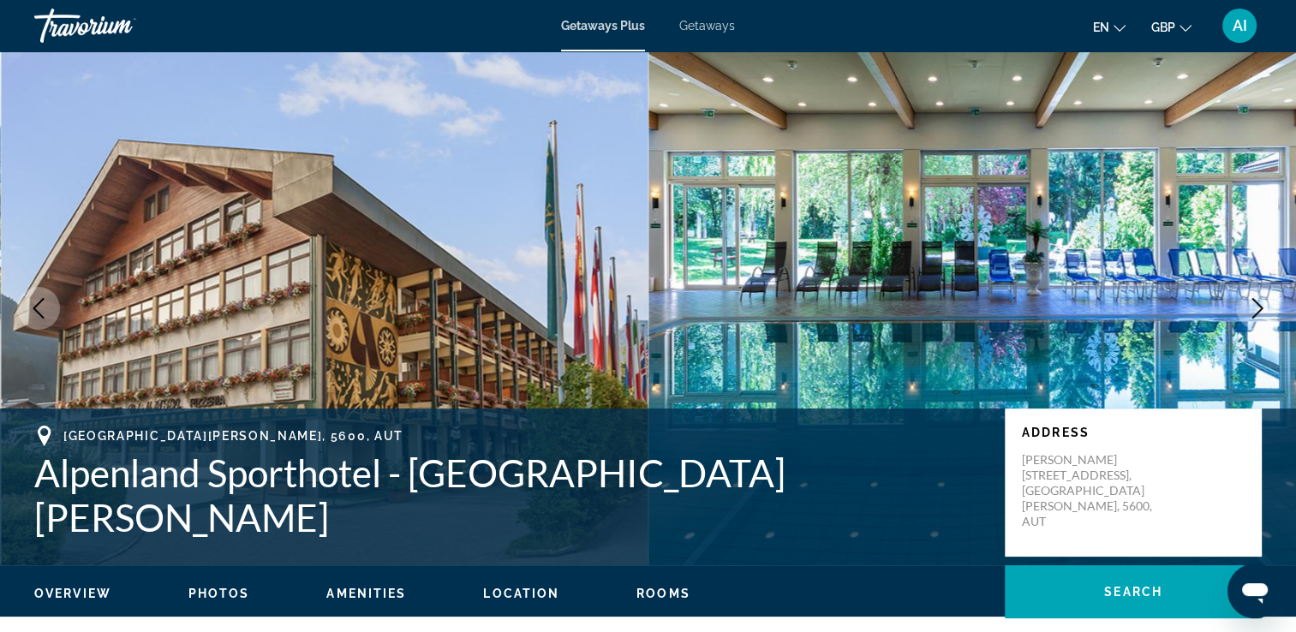
click at [1258, 302] on icon "Next image" at bounding box center [1257, 308] width 21 height 21
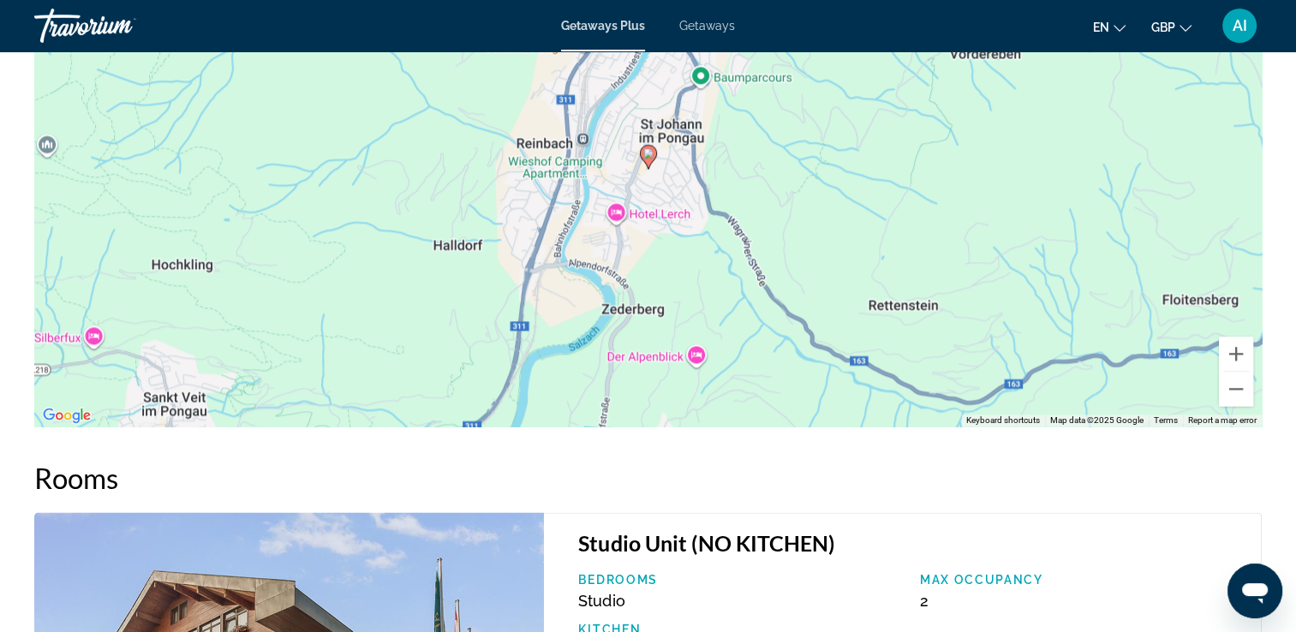
scroll to position [528, 0]
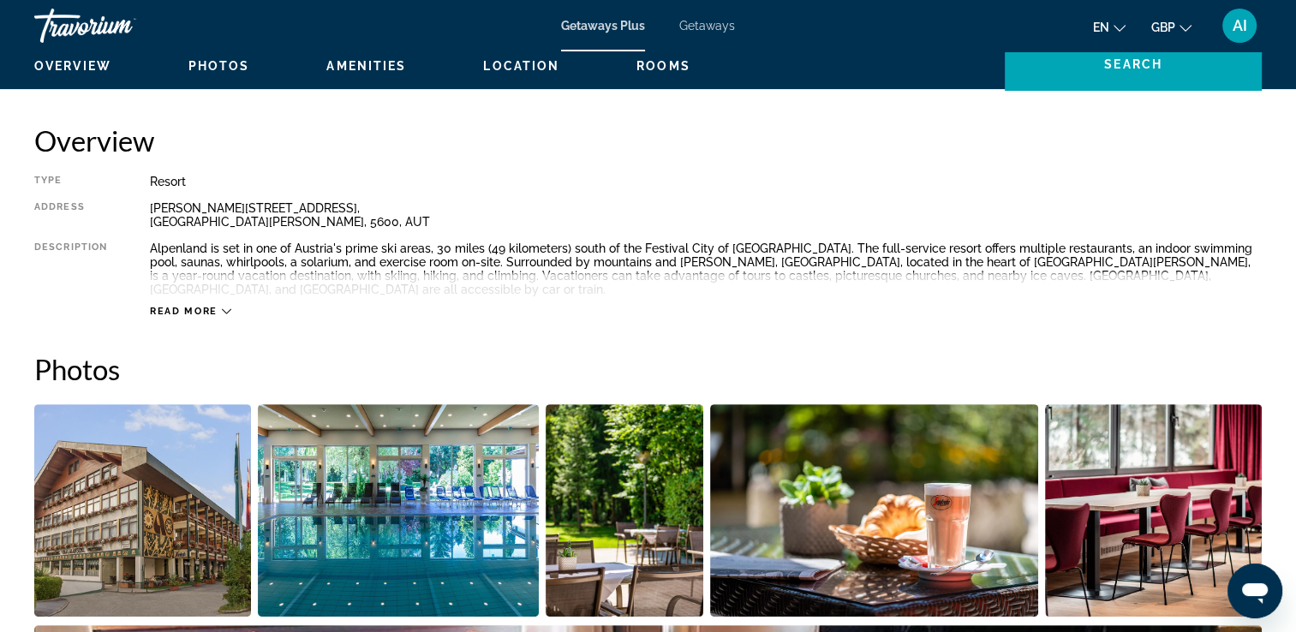
click at [713, 28] on span "Getaways" at bounding box center [707, 26] width 56 height 14
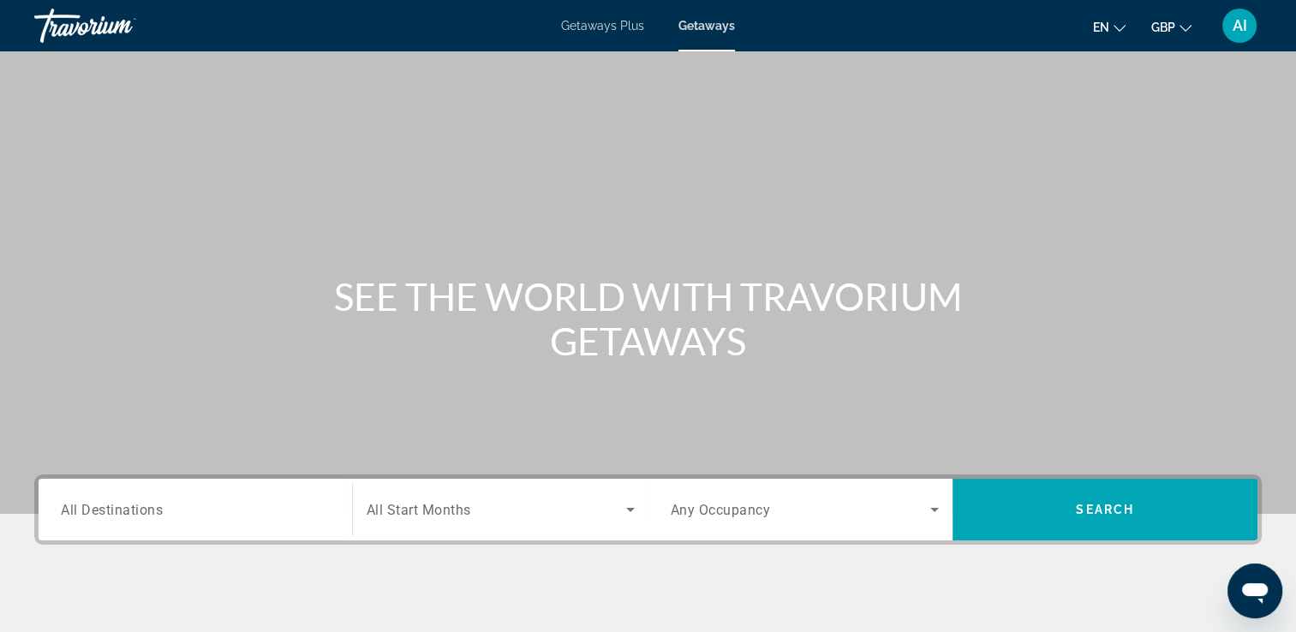
click at [224, 465] on div "Main content" at bounding box center [648, 257] width 1296 height 514
click at [188, 517] on input "Destination All Destinations" at bounding box center [195, 510] width 269 height 21
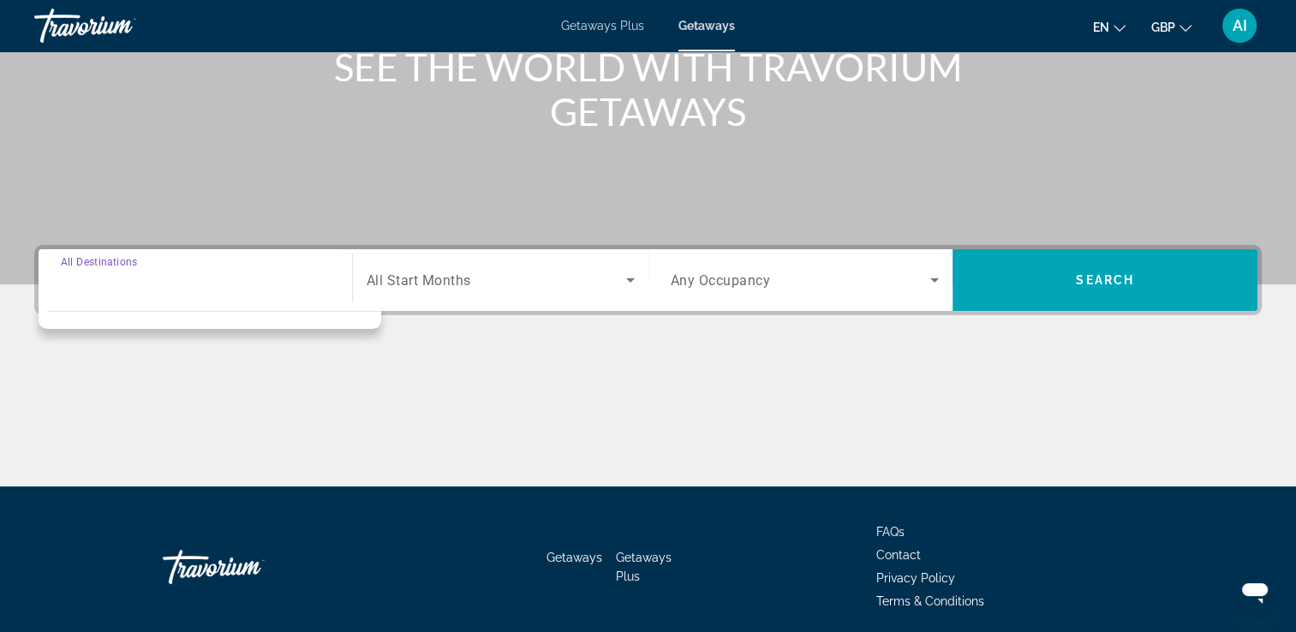
scroll to position [293, 0]
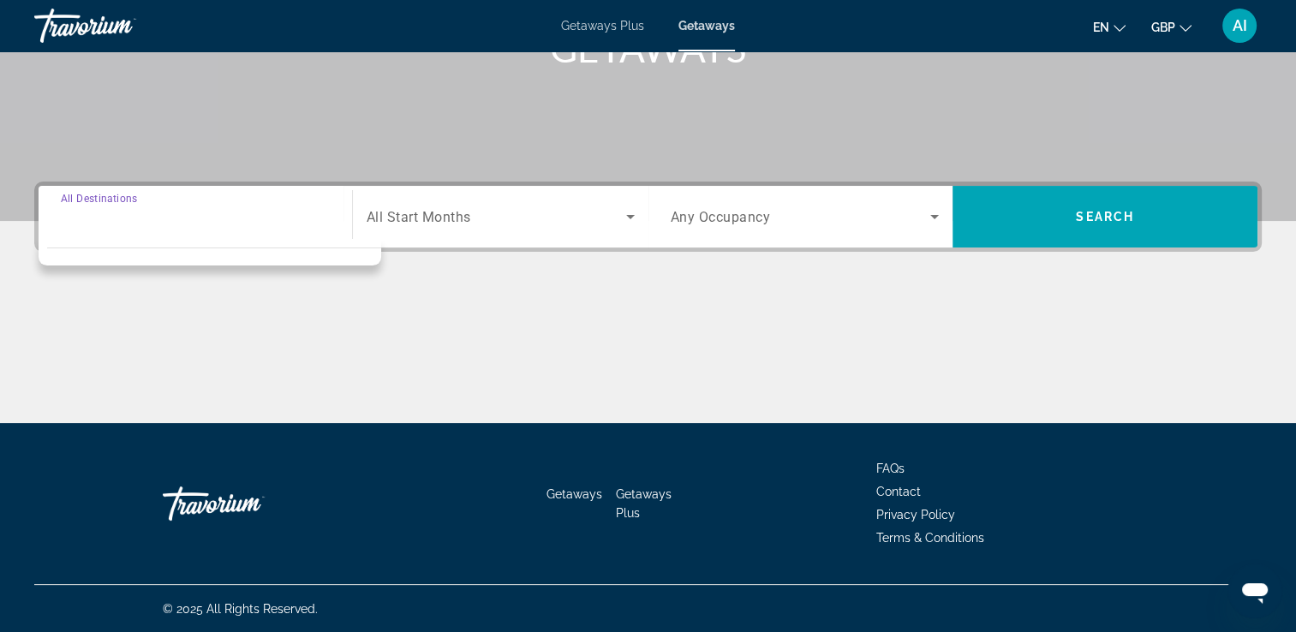
click at [218, 223] on input "Destination All Destinations" at bounding box center [195, 217] width 269 height 21
click at [404, 223] on span "All Start Months" at bounding box center [419, 217] width 105 height 16
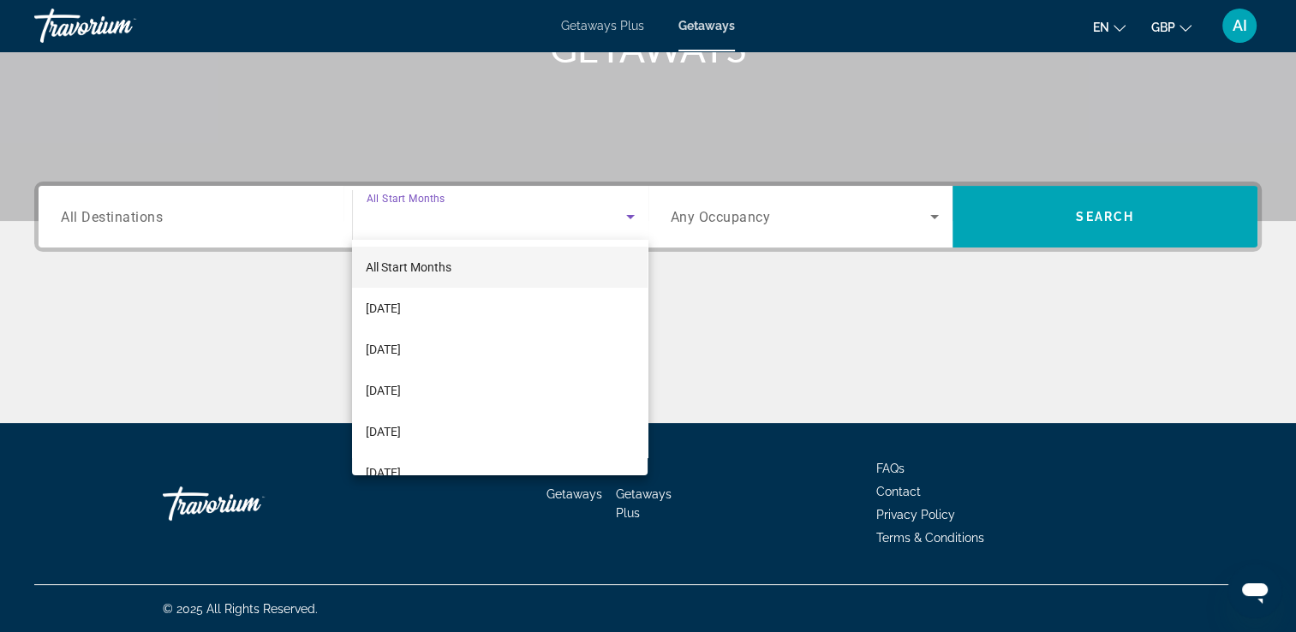
click at [253, 221] on div at bounding box center [648, 316] width 1296 height 632
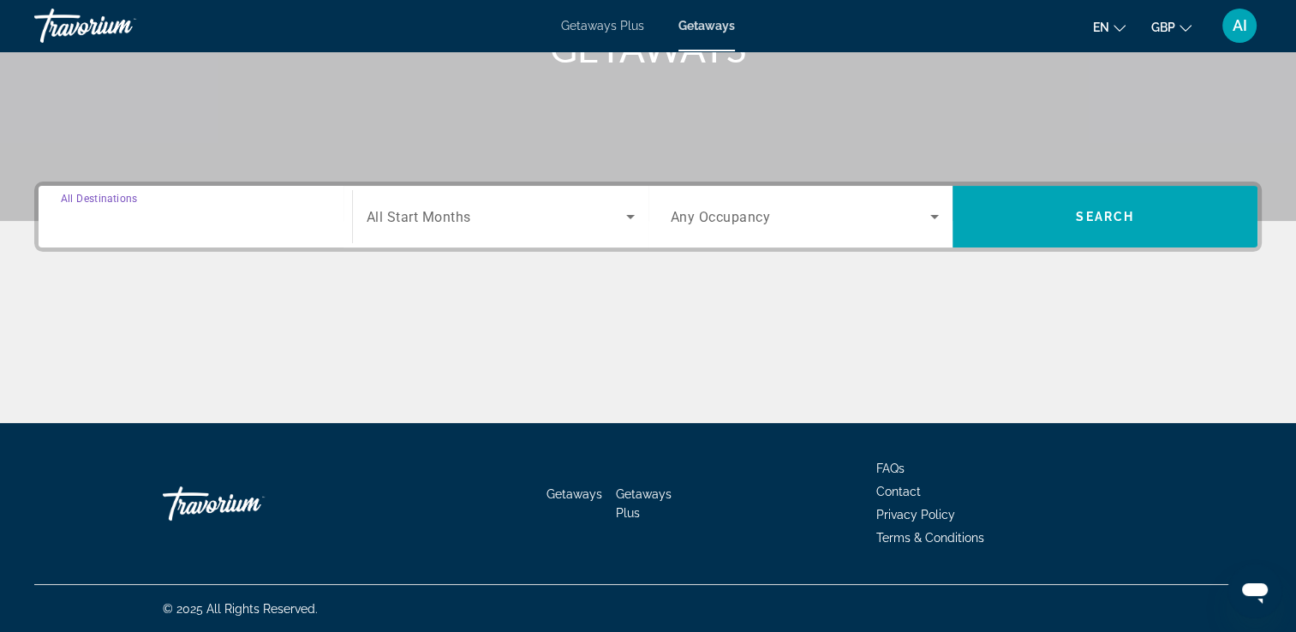
click at [195, 216] on input "Destination All Destinations" at bounding box center [195, 217] width 269 height 21
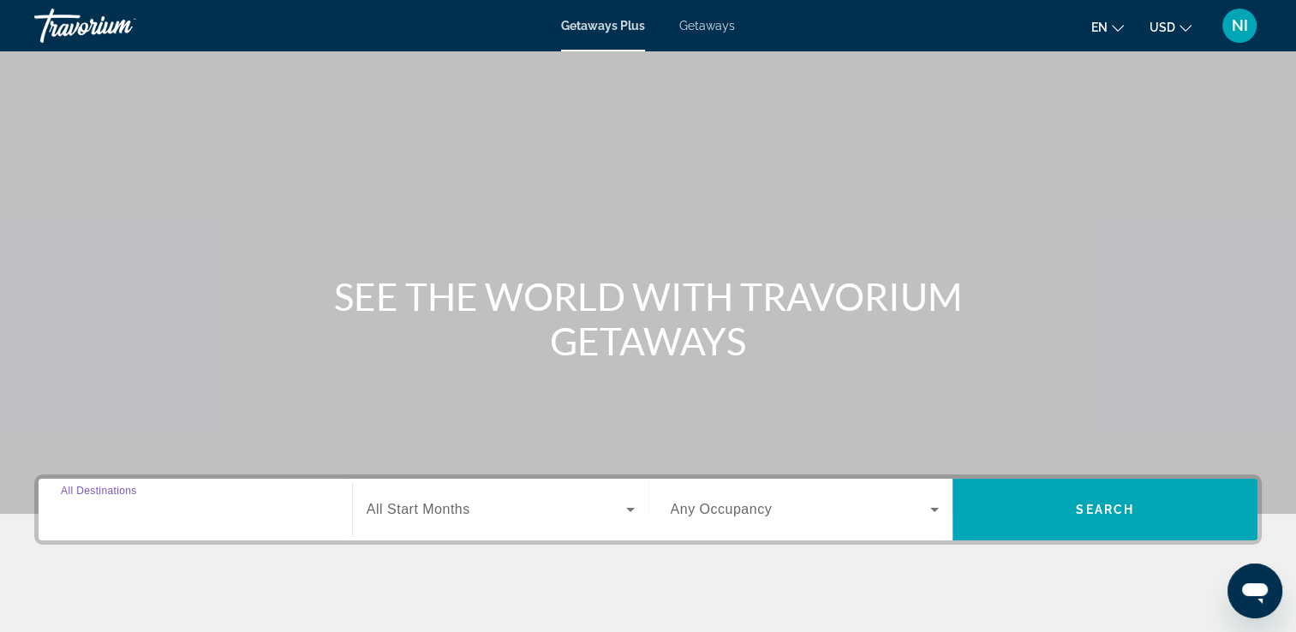
click at [239, 508] on input "Destination All Destinations" at bounding box center [195, 510] width 269 height 21
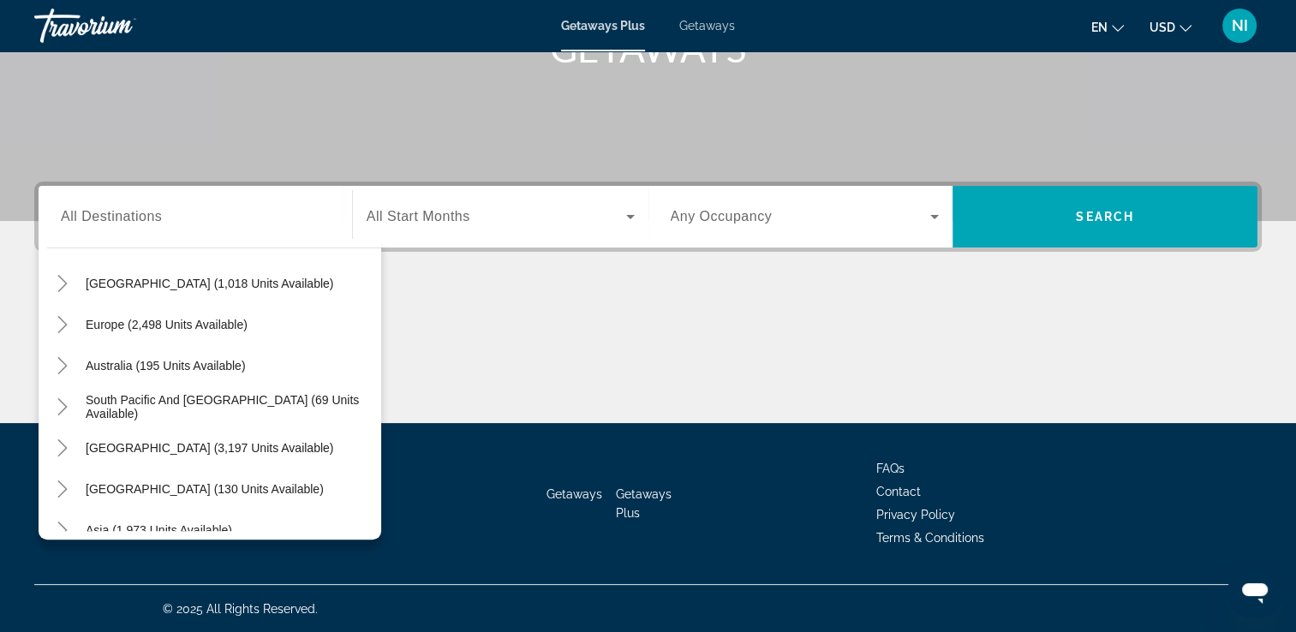
scroll to position [278, 0]
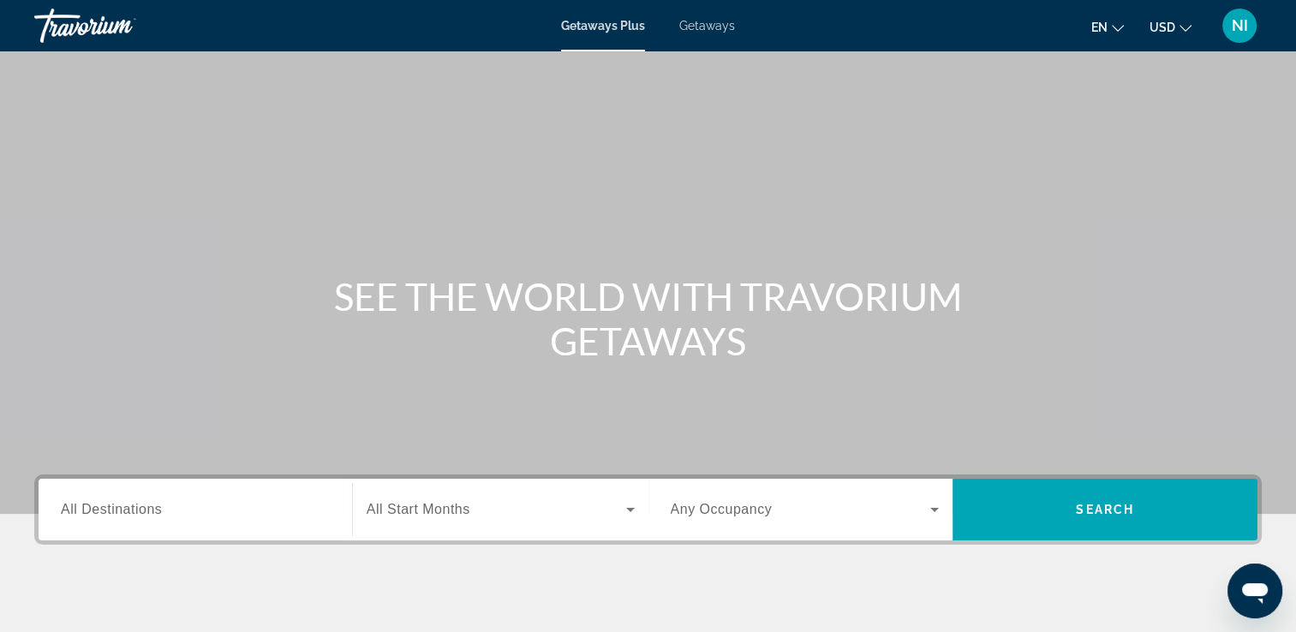
click at [1247, 22] on span "NI" at bounding box center [1240, 25] width 16 height 17
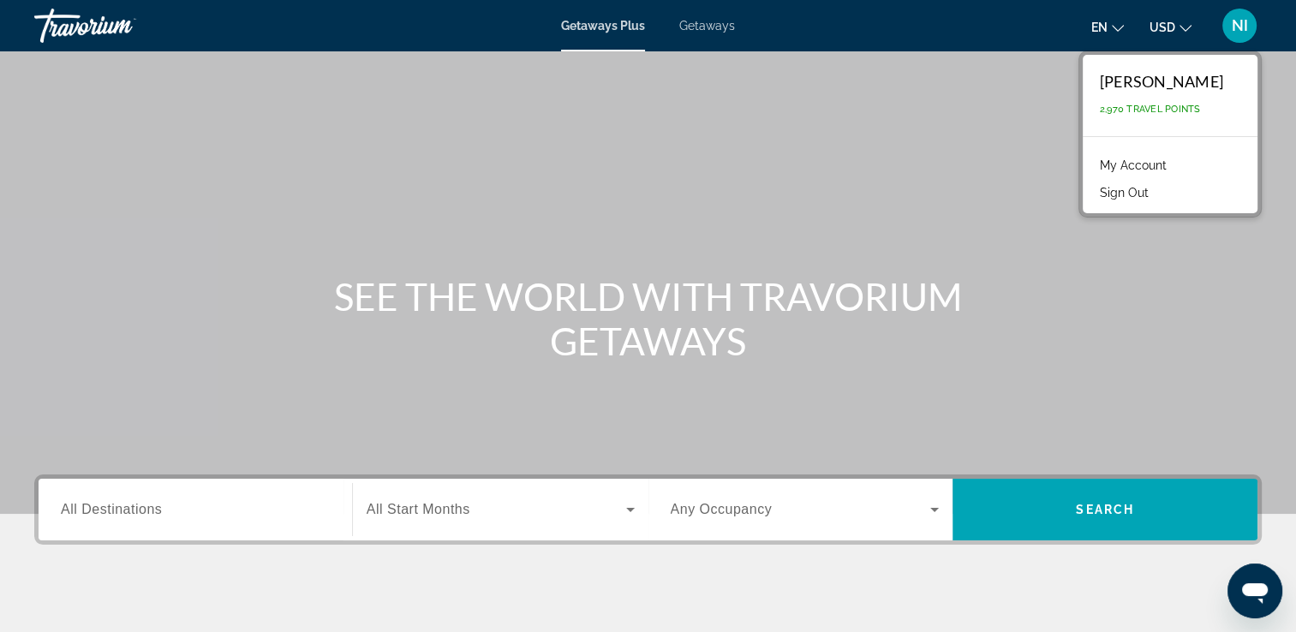
click at [1145, 117] on div "[PERSON_NAME] 2,970 Travel Points" at bounding box center [1170, 95] width 175 height 81
click at [1132, 113] on span "2,970 Travel Points" at bounding box center [1150, 109] width 101 height 11
